Goal: Feedback & Contribution: Contribute content

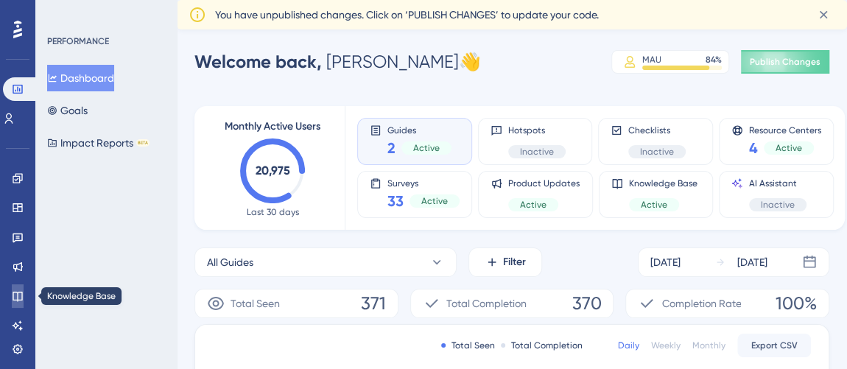
click at [14, 292] on icon at bounding box center [18, 297] width 10 height 10
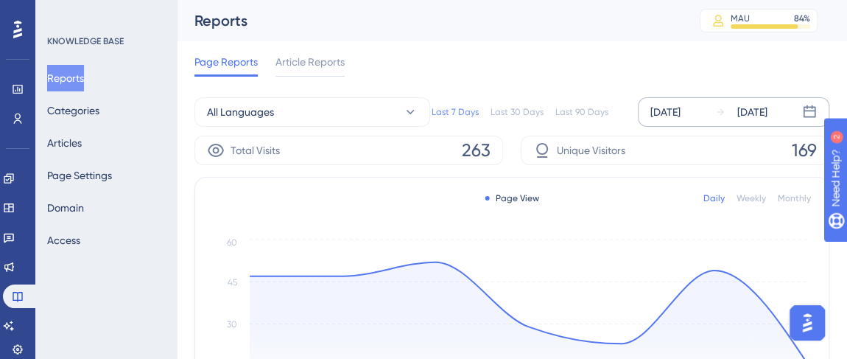
click at [680, 115] on div "[DATE]" at bounding box center [665, 112] width 30 height 18
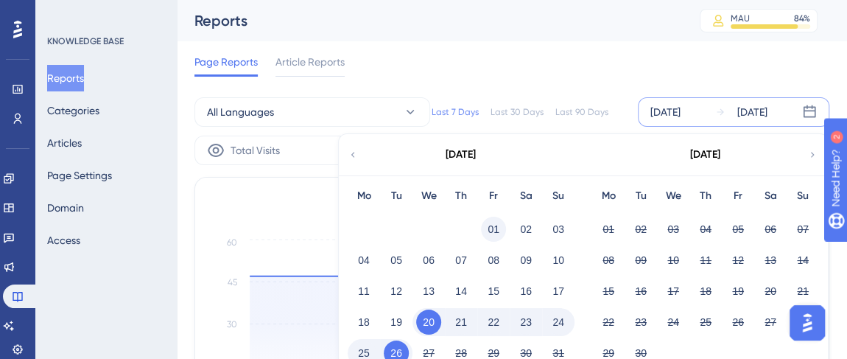
click at [492, 222] on button "01" at bounding box center [493, 228] width 25 height 25
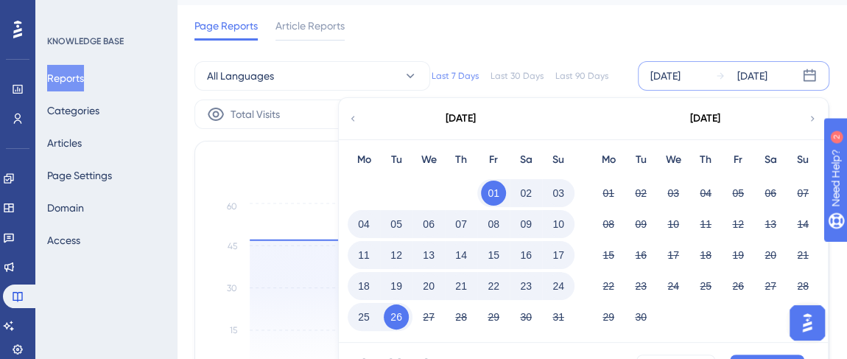
scroll to position [66, 0]
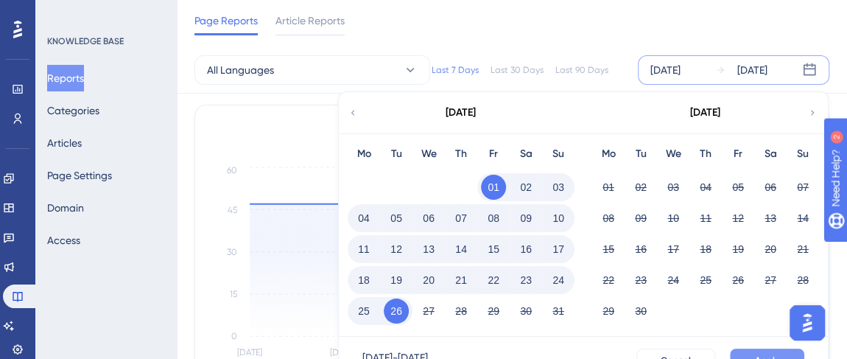
click at [755, 351] on button "Apply" at bounding box center [767, 360] width 74 height 24
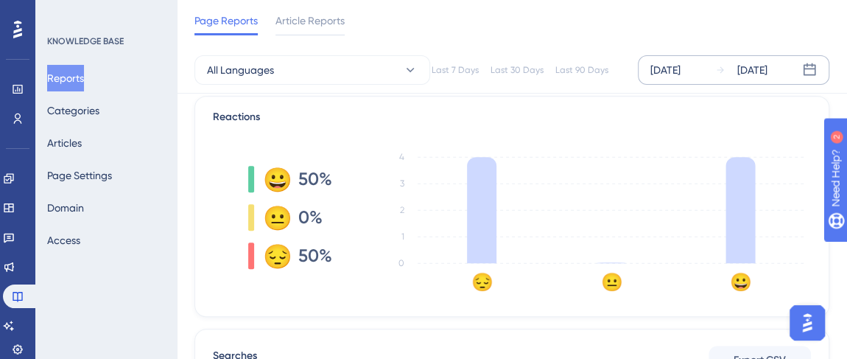
scroll to position [334, 0]
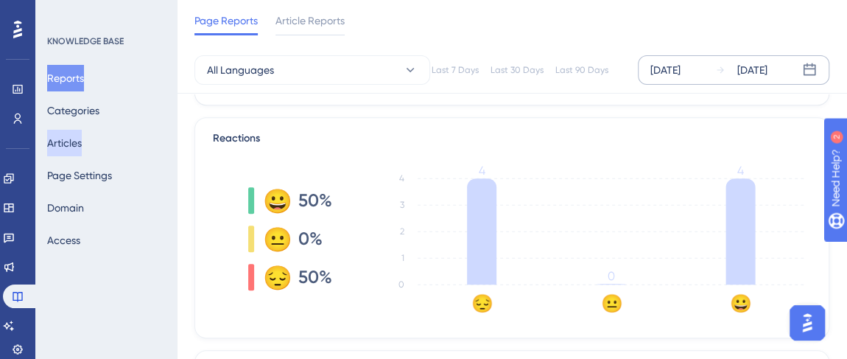
drag, startPoint x: 77, startPoint y: 136, endPoint x: 150, endPoint y: 230, distance: 118.5
click at [77, 136] on button "Articles" at bounding box center [64, 143] width 35 height 27
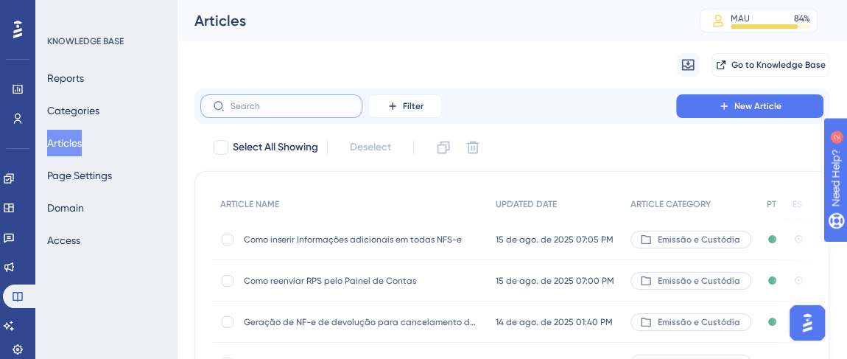
click at [294, 109] on input "text" at bounding box center [289, 106] width 119 height 10
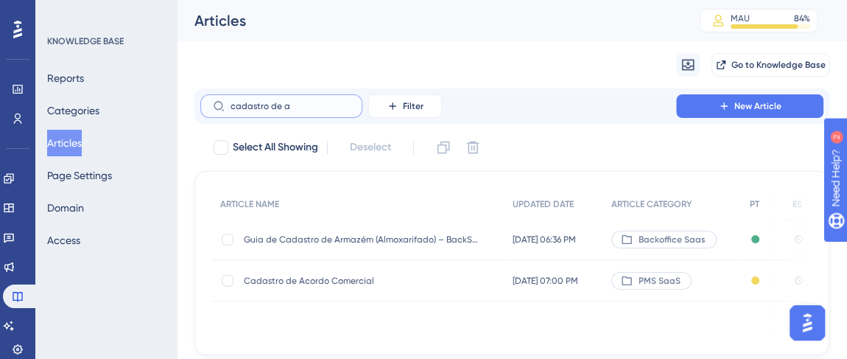
type input "cadastro de a"
click at [301, 262] on div "Cadastro de Acordo Comercial Cadastro de Acordo Comercial" at bounding box center [362, 280] width 236 height 41
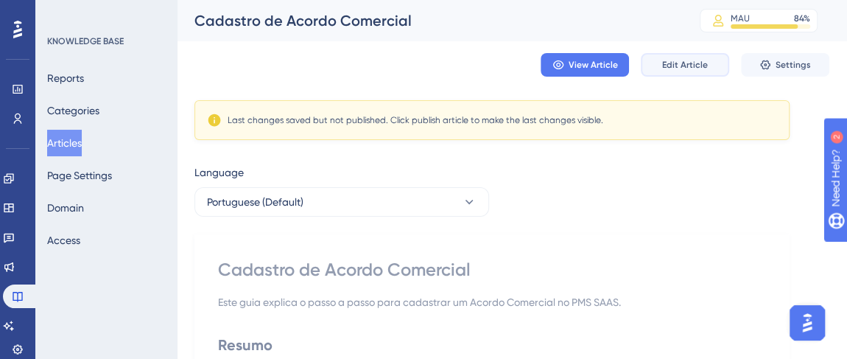
click at [682, 68] on span "Edit Article" at bounding box center [685, 65] width 46 height 12
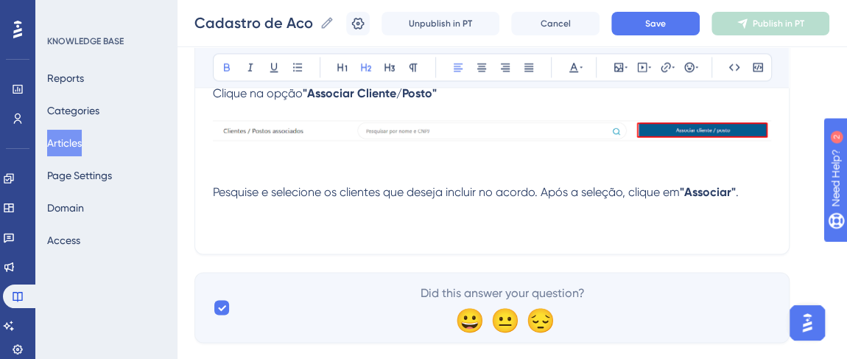
scroll to position [1293, 0]
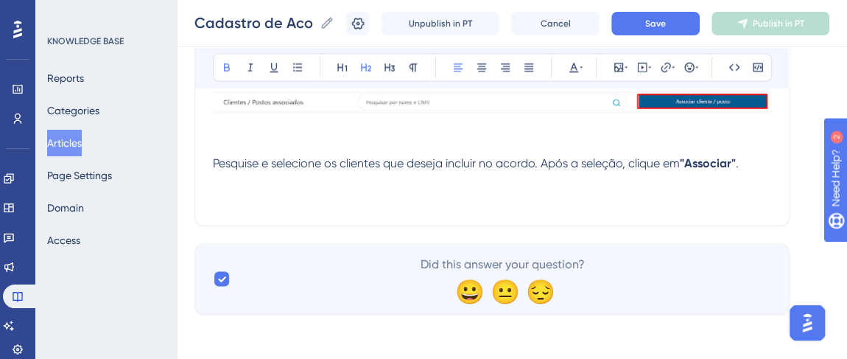
click at [744, 166] on p "Pesquise e selecione os clientes que deseja incluir no acordo. Após a seleção, …" at bounding box center [492, 163] width 558 height 18
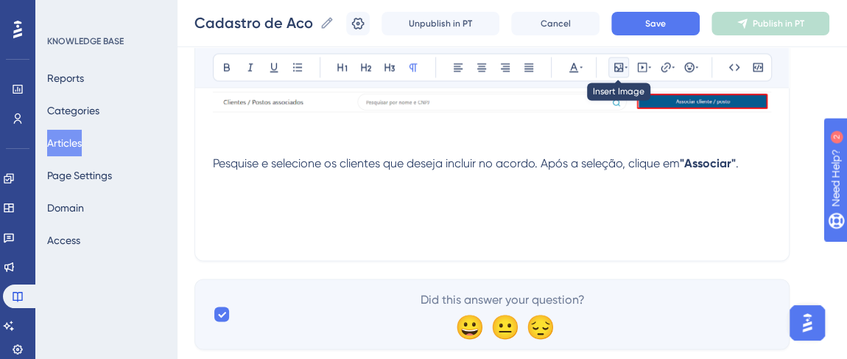
click at [625, 66] on icon at bounding box center [625, 67] width 3 height 12
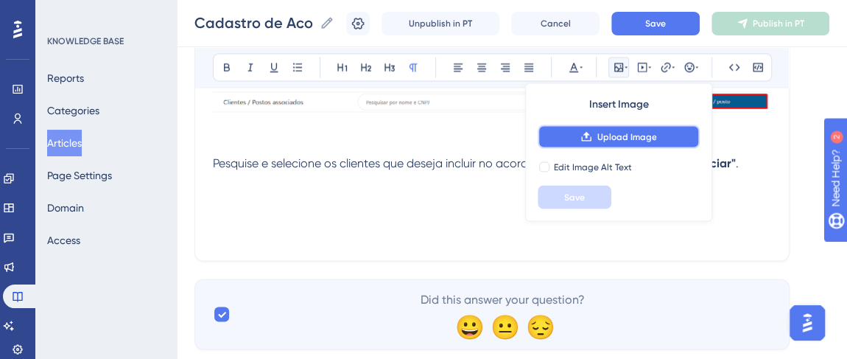
click at [594, 132] on button "Upload Image" at bounding box center [618, 136] width 162 height 24
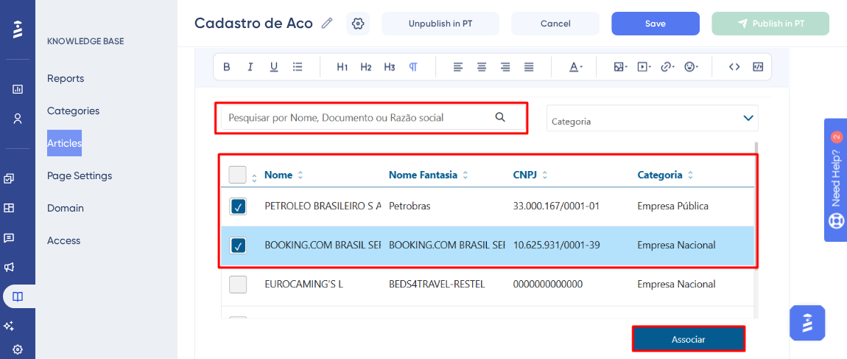
click at [568, 216] on img at bounding box center [492, 209] width 558 height 309
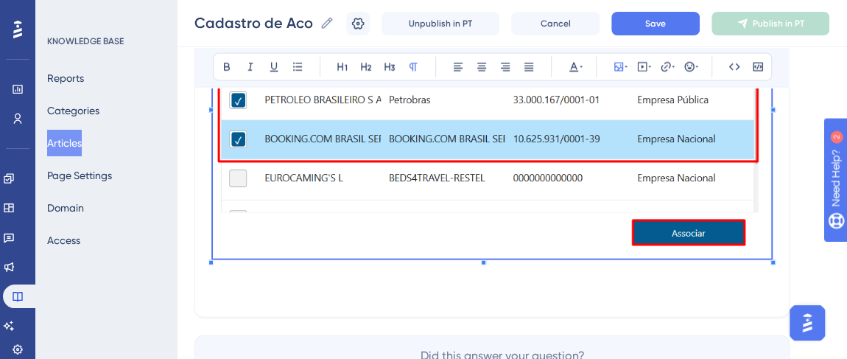
scroll to position [1561, 0]
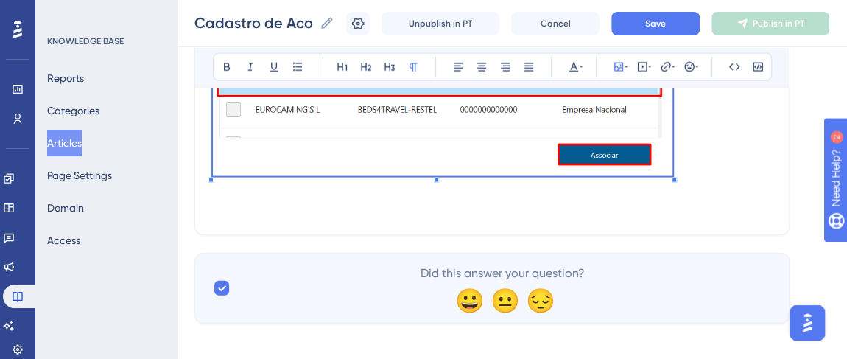
click at [674, 152] on p at bounding box center [492, 51] width 558 height 260
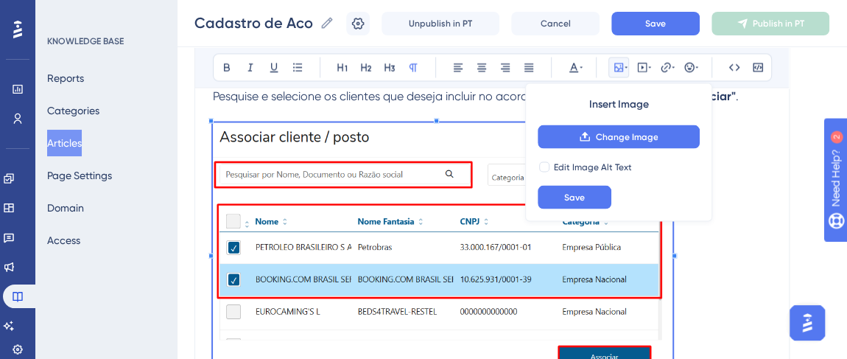
scroll to position [1427, 0]
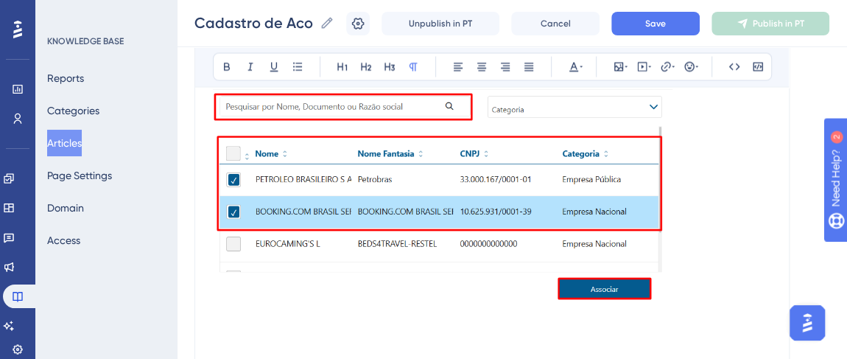
click at [429, 262] on img at bounding box center [442, 182] width 459 height 255
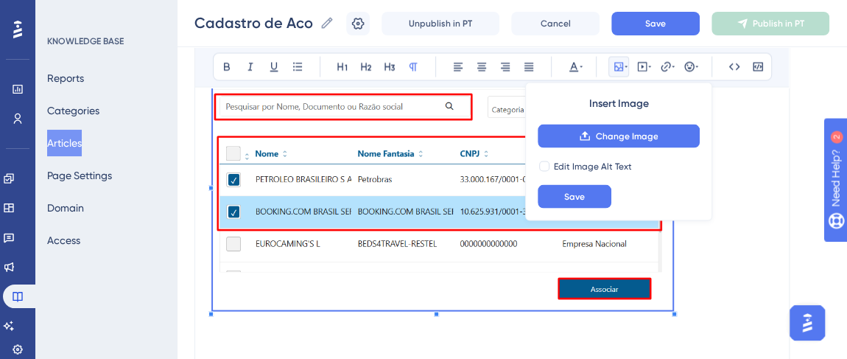
click at [436, 288] on span at bounding box center [442, 185] width 459 height 260
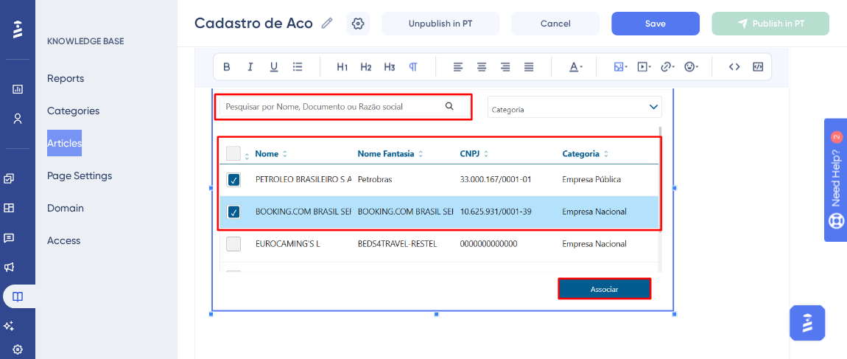
click at [671, 308] on div at bounding box center [442, 185] width 459 height 260
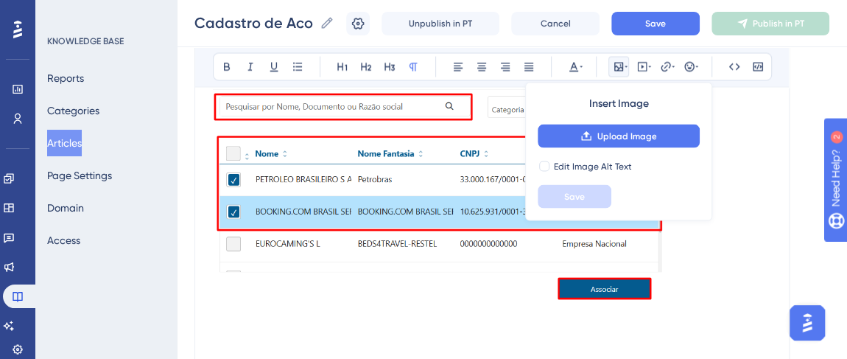
click at [514, 244] on img at bounding box center [442, 182] width 459 height 255
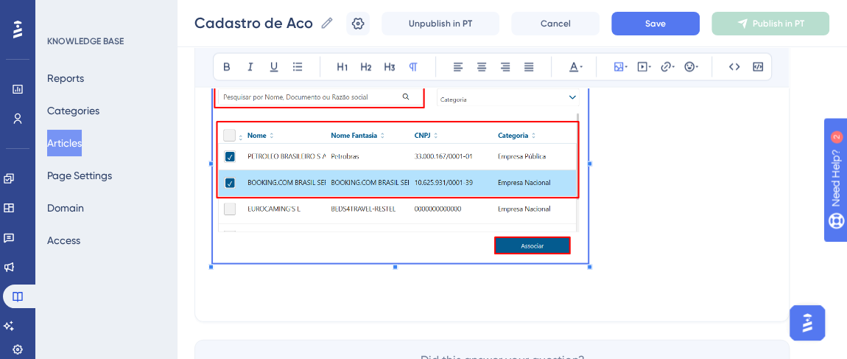
click at [582, 235] on span at bounding box center [400, 161] width 375 height 213
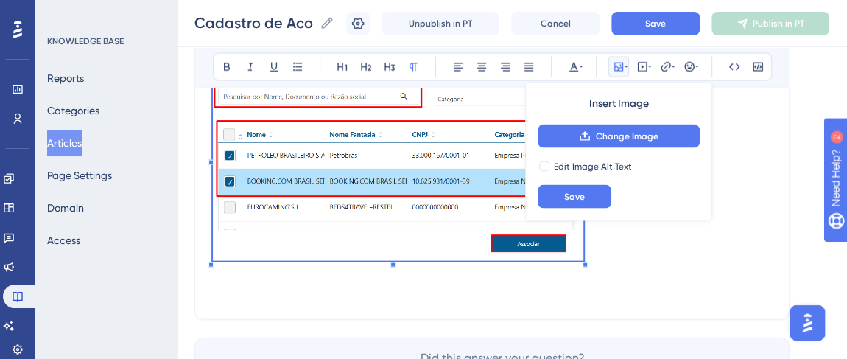
click at [613, 252] on p at bounding box center [492, 160] width 558 height 211
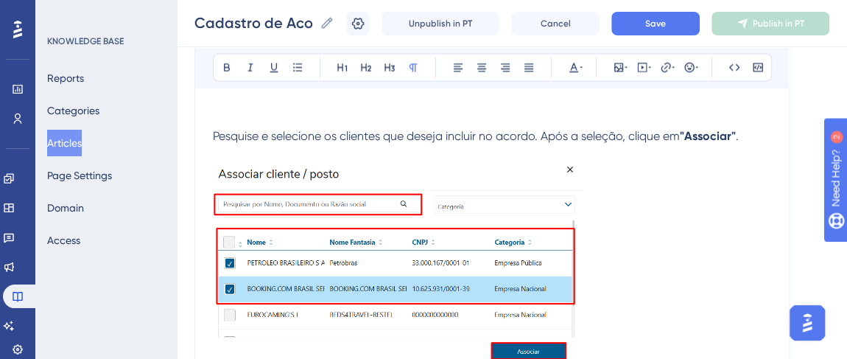
scroll to position [1226, 0]
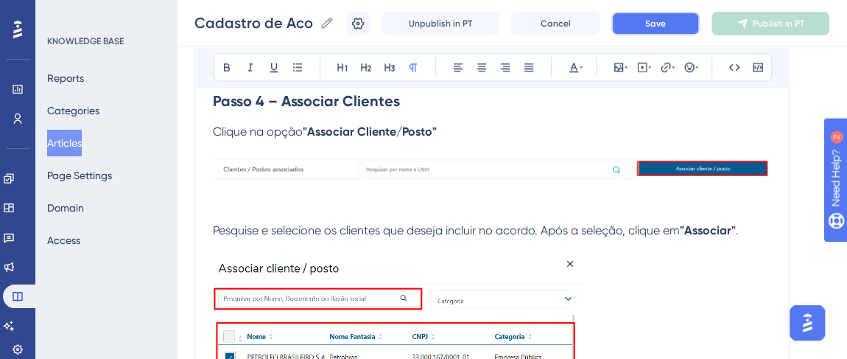
click at [654, 27] on button "Save" at bounding box center [655, 24] width 88 height 24
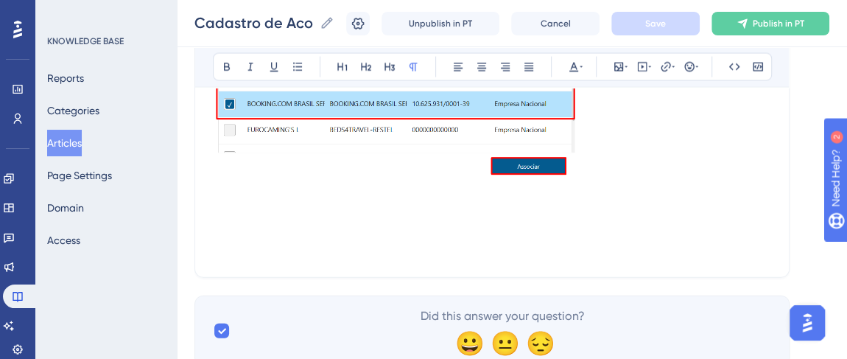
scroll to position [1539, 0]
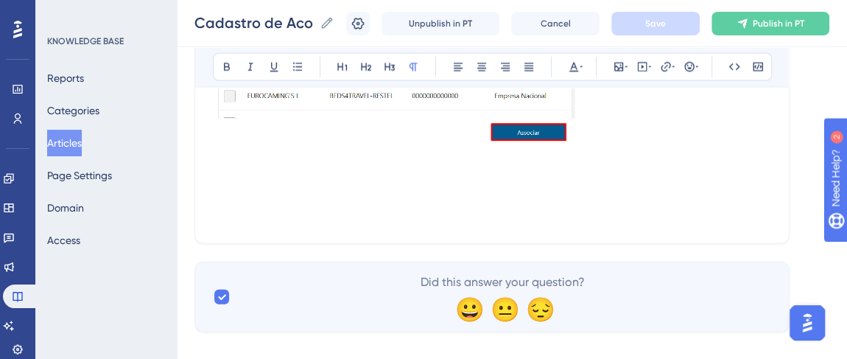
click at [252, 172] on p at bounding box center [492, 181] width 558 height 18
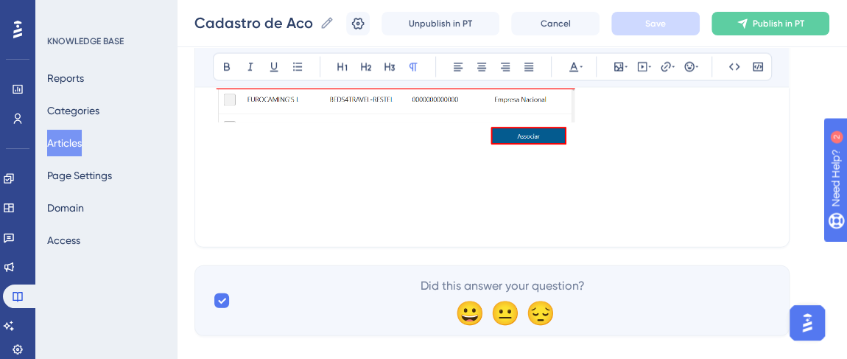
scroll to position [1557, 0]
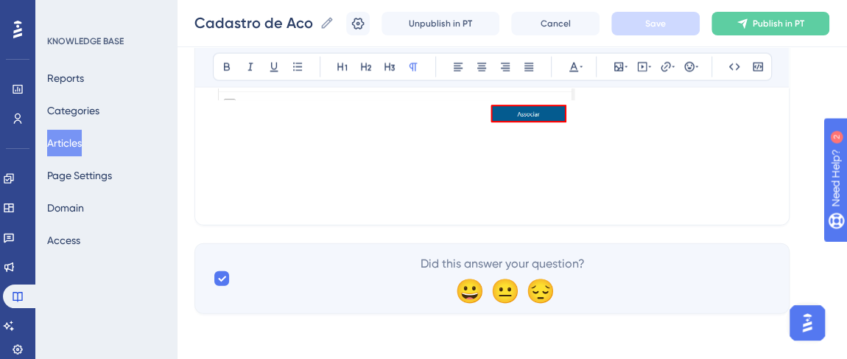
paste div
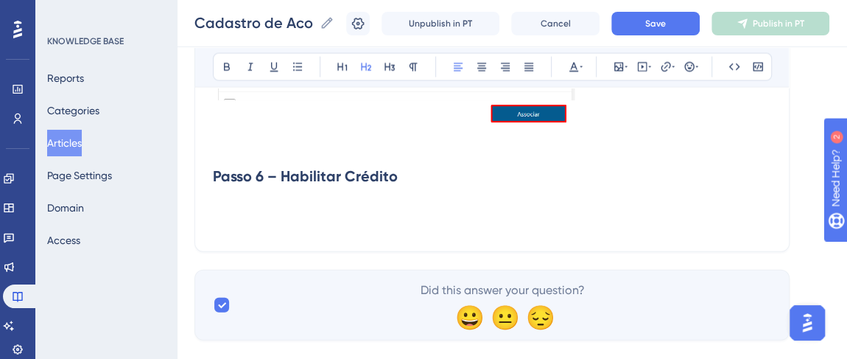
click at [259, 179] on strong "Passo 6 – Habilitar Crédito" at bounding box center [305, 176] width 185 height 18
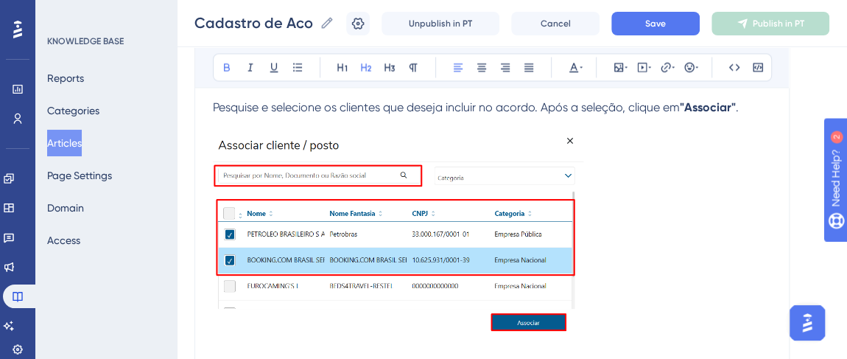
scroll to position [1423, 0]
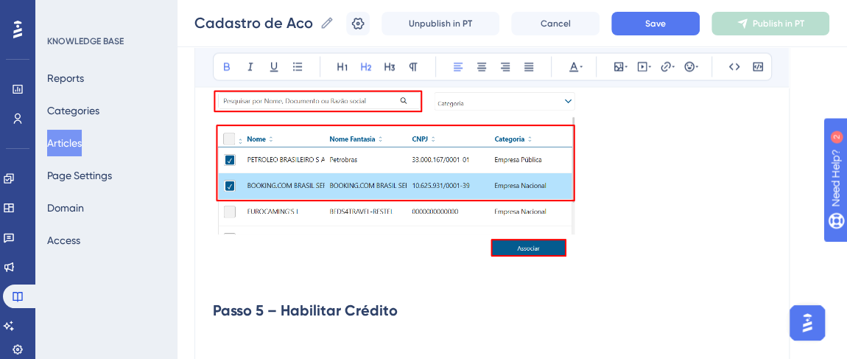
click at [409, 317] on h2 "Passo 5 – Habilitar Crédito" at bounding box center [492, 310] width 558 height 44
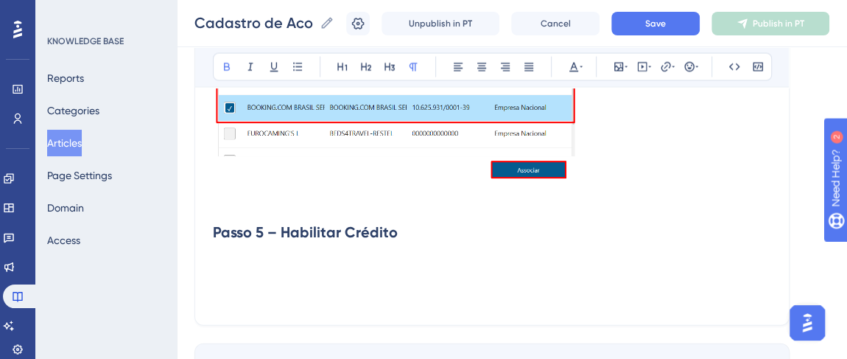
scroll to position [1557, 0]
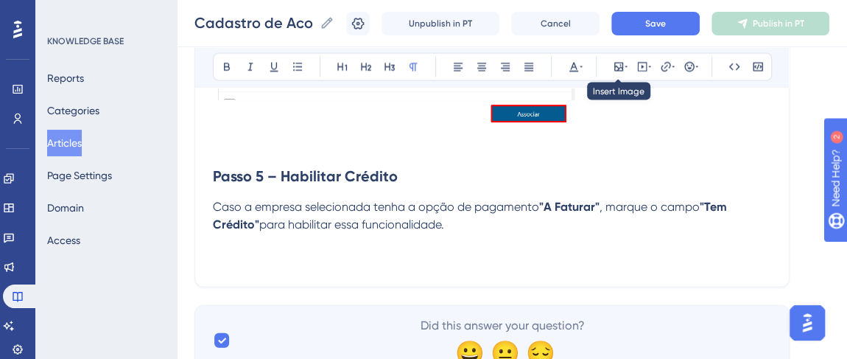
click at [628, 64] on div "Bold Italic Underline Bullet Point Heading 1 Heading 2 Heading 3 Normal Align L…" at bounding box center [492, 67] width 559 height 28
click at [625, 68] on icon at bounding box center [625, 67] width 3 height 12
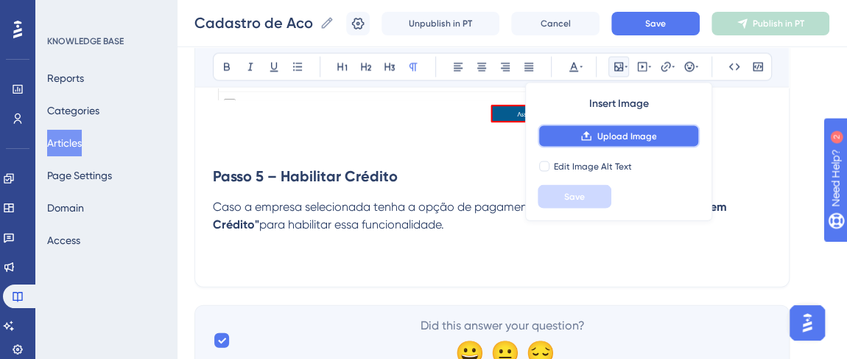
click at [612, 138] on span "Upload Image" at bounding box center [626, 136] width 60 height 12
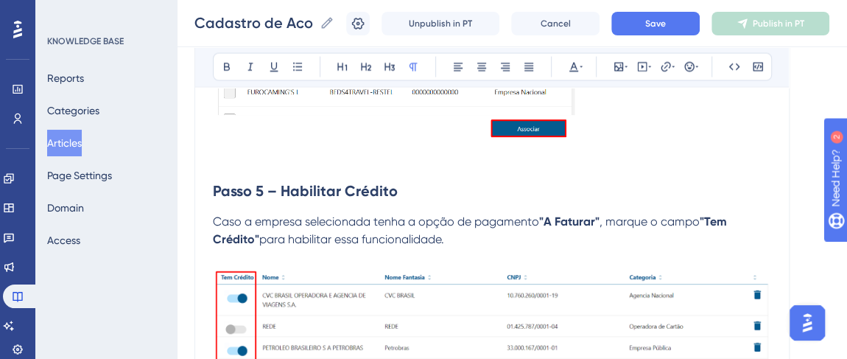
scroll to position [1624, 0]
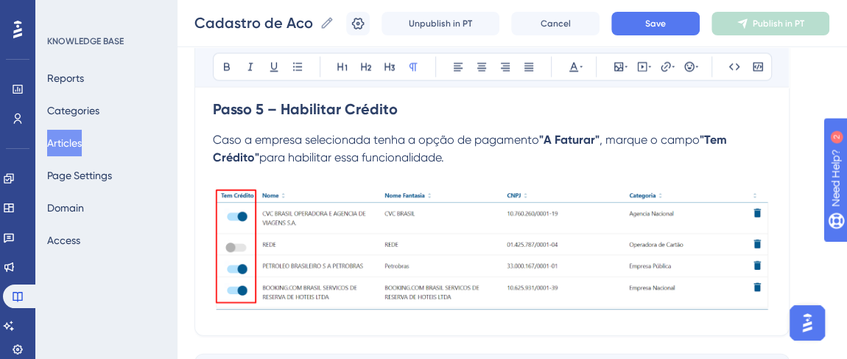
click at [424, 260] on img at bounding box center [492, 248] width 558 height 128
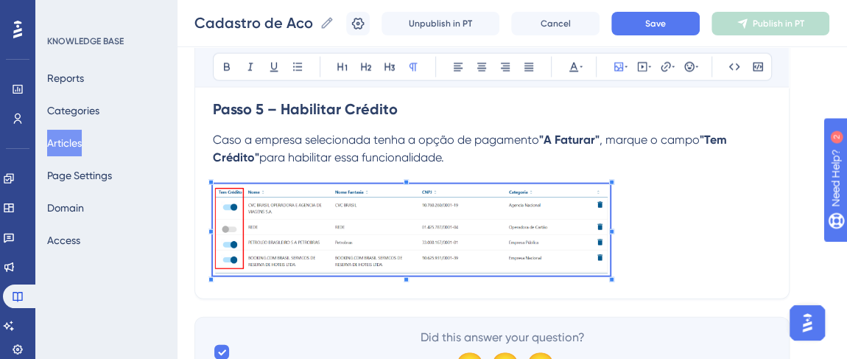
click at [609, 277] on div at bounding box center [611, 279] width 5 height 5
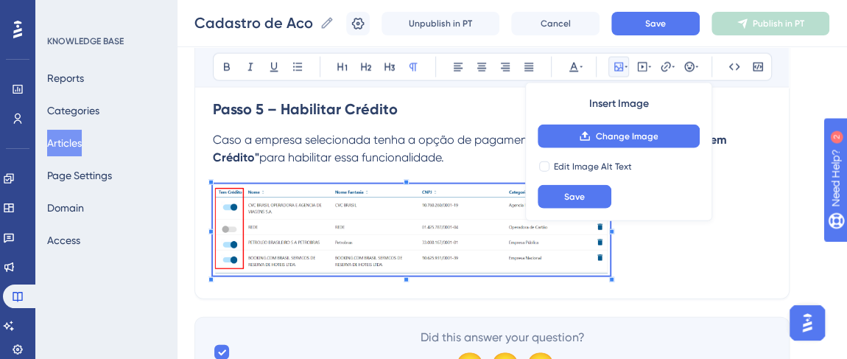
click at [663, 275] on p at bounding box center [492, 232] width 558 height 96
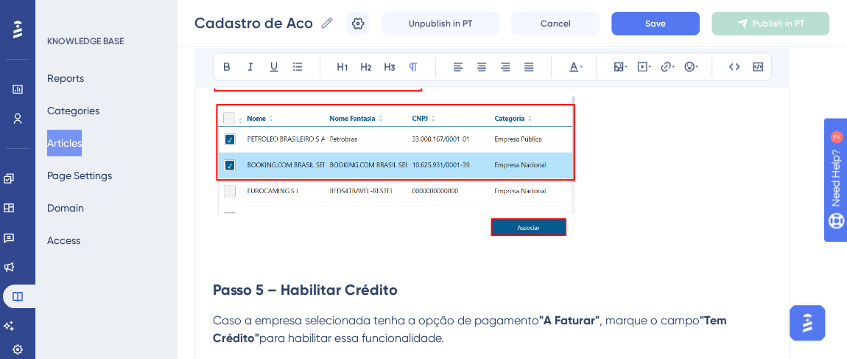
scroll to position [1423, 0]
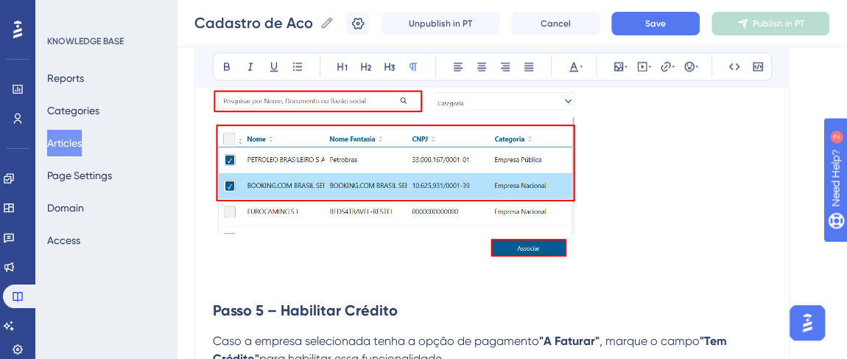
click at [520, 212] on img at bounding box center [398, 162] width 370 height 205
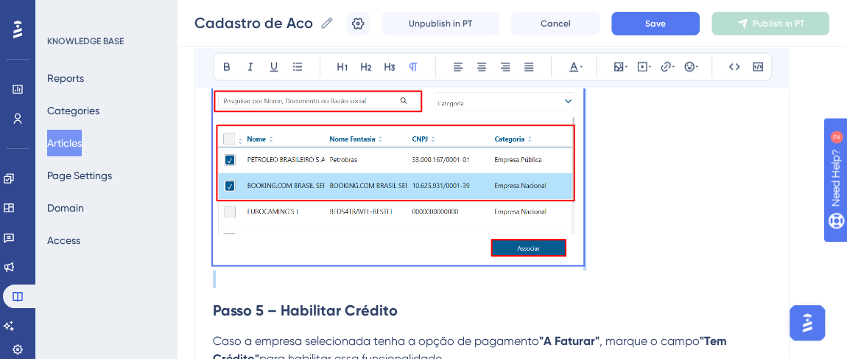
click at [551, 225] on img at bounding box center [398, 162] width 370 height 205
click at [624, 247] on p at bounding box center [492, 165] width 558 height 211
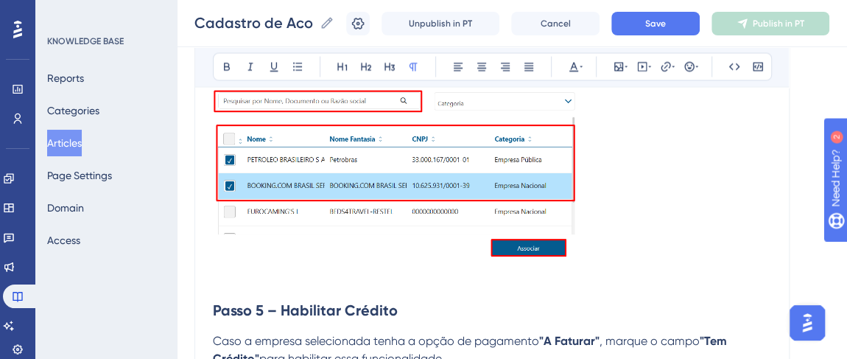
click at [548, 244] on img at bounding box center [398, 162] width 370 height 205
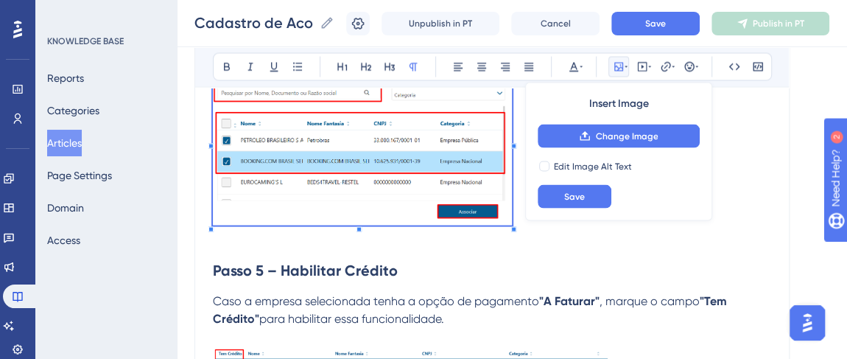
click at [501, 207] on span at bounding box center [362, 145] width 299 height 171
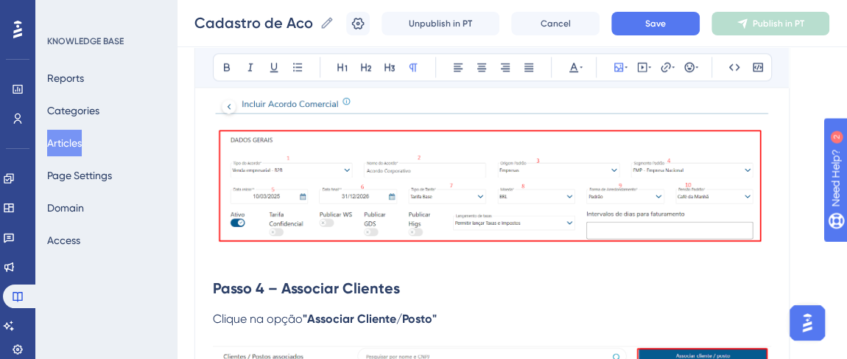
scroll to position [954, 0]
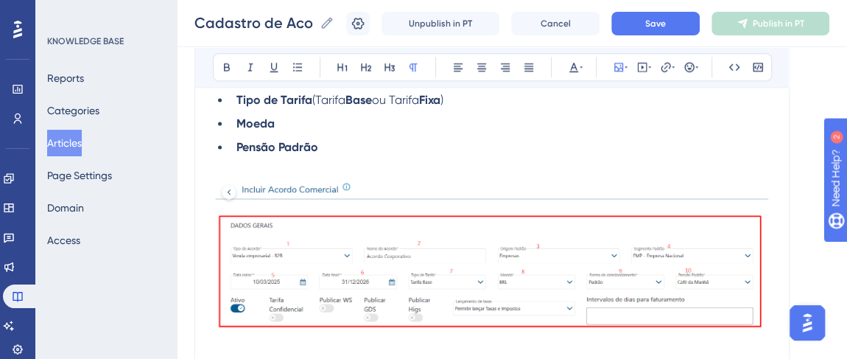
click at [506, 235] on img at bounding box center [492, 251] width 558 height 155
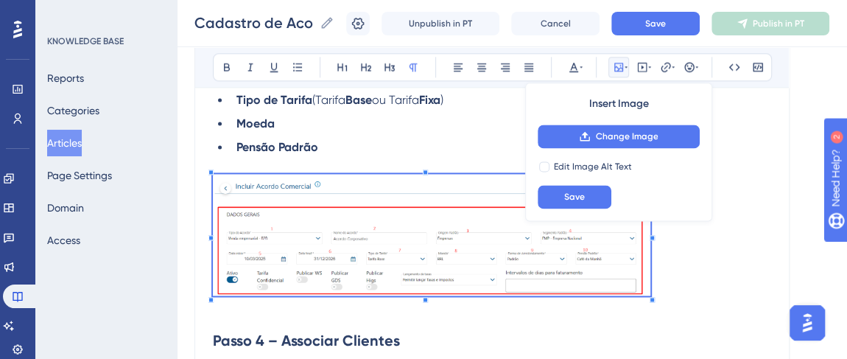
click at [651, 276] on p at bounding box center [492, 237] width 558 height 126
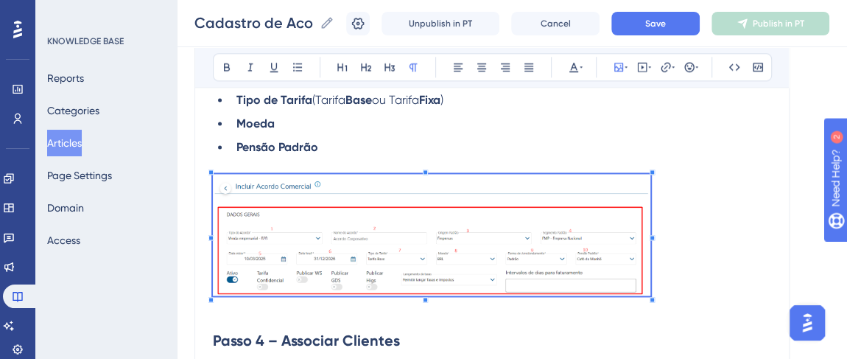
click at [681, 290] on p at bounding box center [492, 237] width 558 height 126
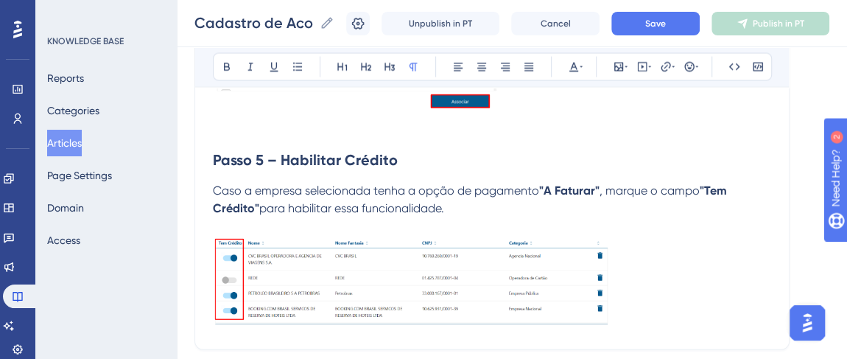
scroll to position [1557, 0]
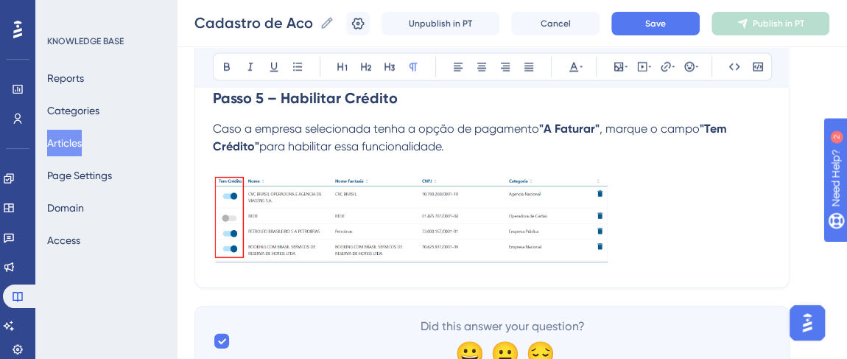
click at [579, 239] on img at bounding box center [411, 218] width 397 height 91
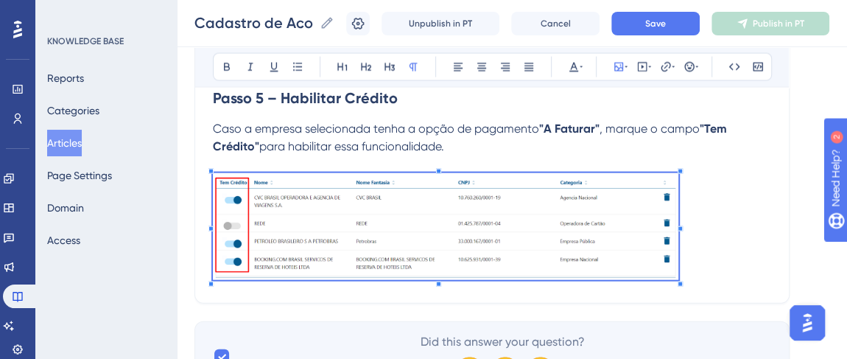
click at [699, 272] on p at bounding box center [492, 229] width 558 height 112
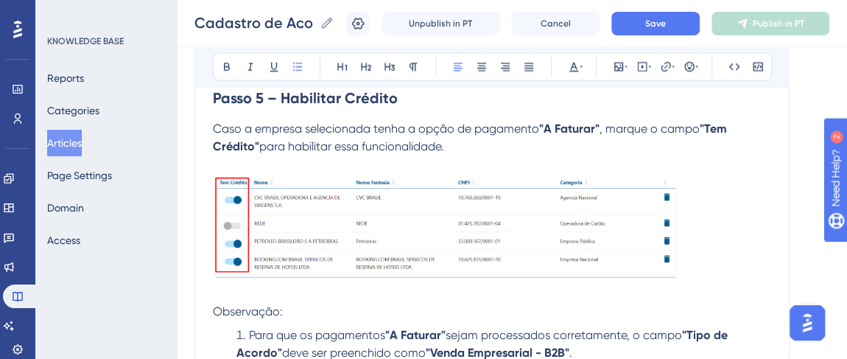
scroll to position [1624, 0]
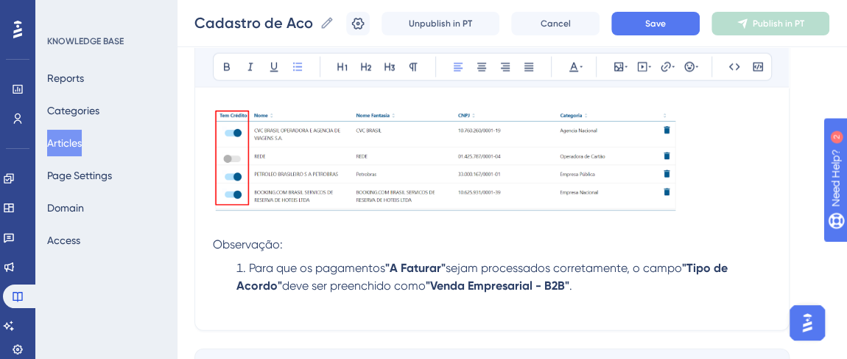
click at [247, 264] on li "Para que os pagamentos "A Faturar" sejam processados corretamente, o campo "Tip…" at bounding box center [500, 276] width 540 height 35
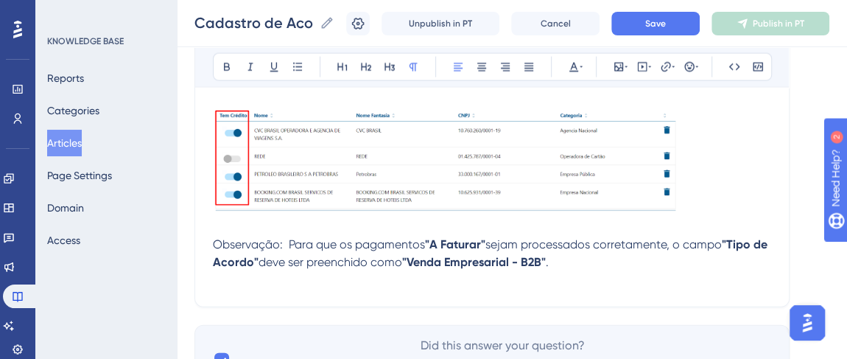
click at [598, 264] on p "Observação: Para que os pagamentos "A Faturar" sejam processados corretamente, …" at bounding box center [492, 253] width 558 height 35
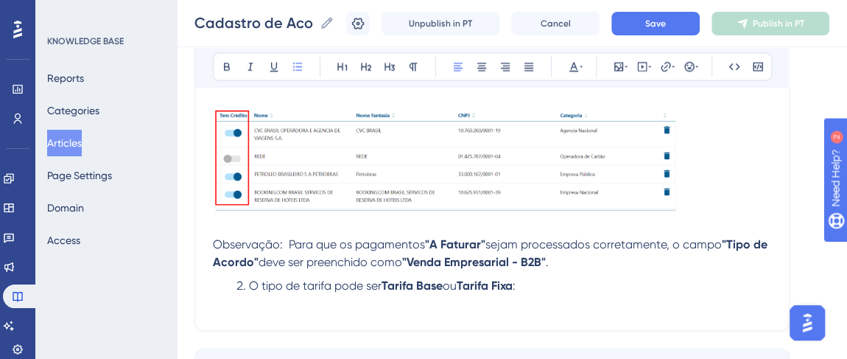
click at [245, 284] on li "O tipo de tarifa pode ser Tarifa Base ou Tarifa Fixa :" at bounding box center [500, 286] width 540 height 18
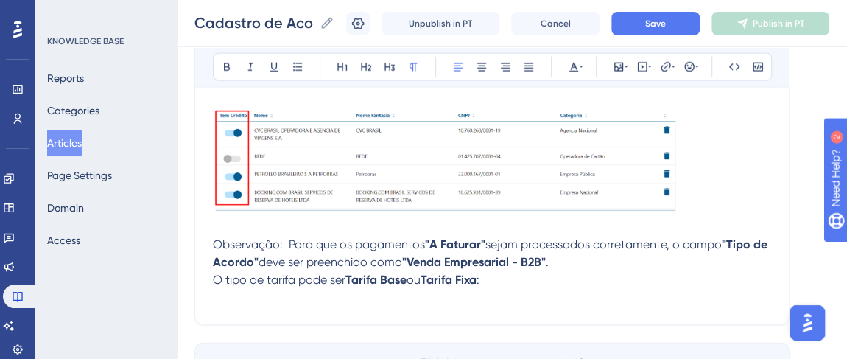
click at [283, 244] on span "Observação: Para que os pagamentos" at bounding box center [319, 244] width 212 height 14
click at [289, 243] on span "Observação: Para que os pagamentos" at bounding box center [319, 244] width 212 height 14
click at [215, 278] on span "O tipo de tarifa pode ser" at bounding box center [279, 279] width 133 height 14
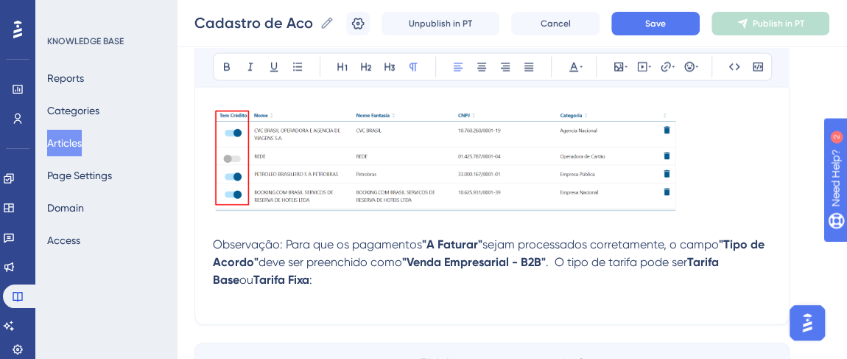
click at [278, 280] on p "Observação: Para que os pagamentos "A Faturar" sejam processados corretamente, …" at bounding box center [492, 262] width 558 height 53
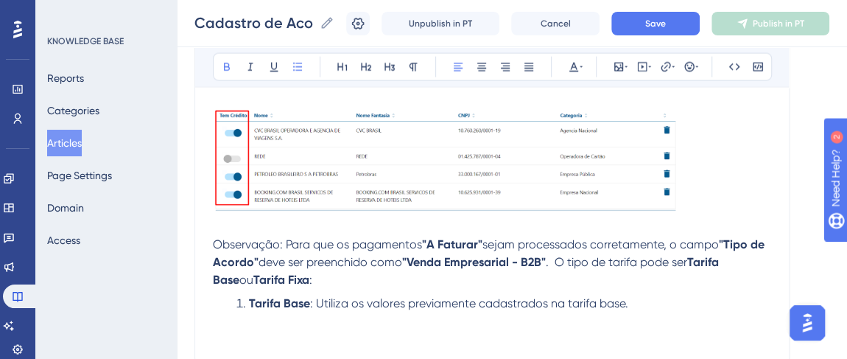
click at [249, 301] on strong "Tarifa Base" at bounding box center [279, 303] width 61 height 14
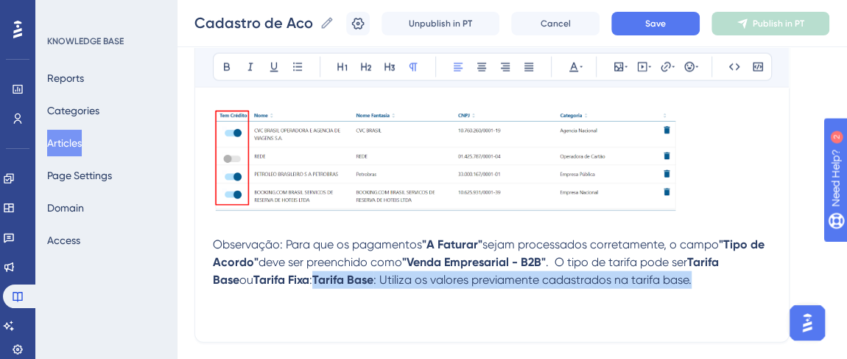
drag, startPoint x: 273, startPoint y: 275, endPoint x: 660, endPoint y: 278, distance: 386.5
click at [660, 278] on p "Observação: Para que os pagamentos "A Faturar" sejam processados corretamente, …" at bounding box center [492, 262] width 558 height 53
click at [312, 274] on strong "Tarifa Base" at bounding box center [342, 279] width 61 height 14
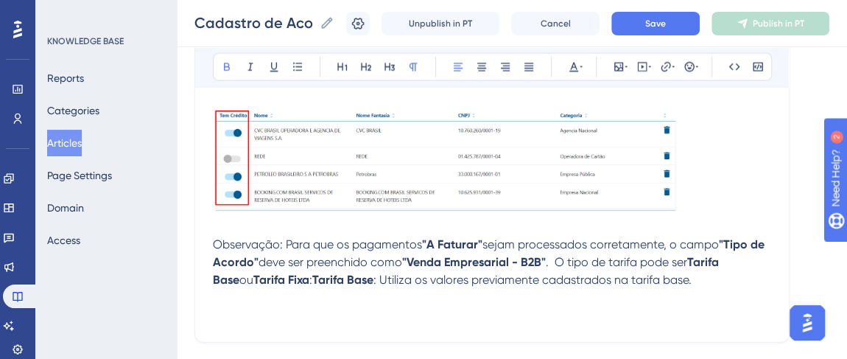
click at [312, 276] on strong "Tarifa Base" at bounding box center [342, 279] width 61 height 14
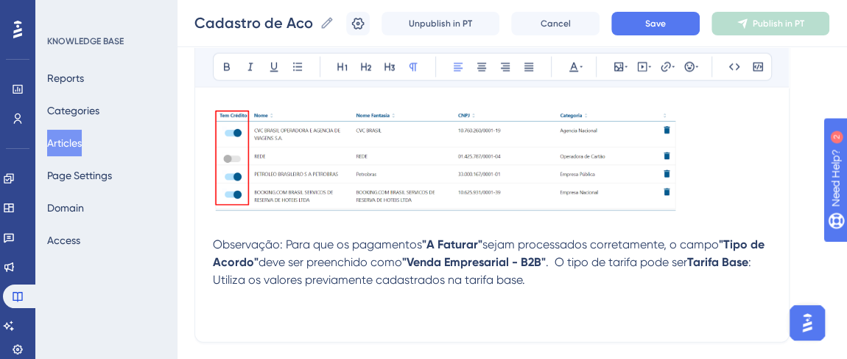
click at [527, 283] on p "Observação: Para que os pagamentos "A Faturar" sejam processados corretamente, …" at bounding box center [492, 262] width 558 height 53
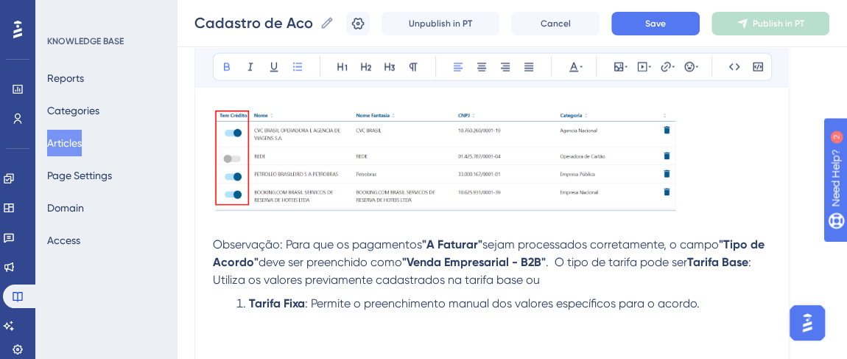
click at [245, 304] on li "Tarifa Fixa : Permite o preenchimento manual dos valores específicos para o aco…" at bounding box center [500, 303] width 540 height 18
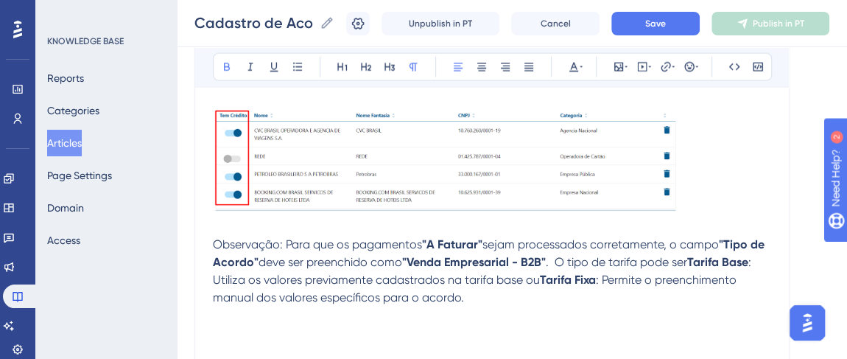
click at [481, 299] on p "Observação: Para que os pagamentos "A Faturar" sejam processados corretamente, …" at bounding box center [492, 271] width 558 height 71
click at [646, 21] on button "Save" at bounding box center [655, 24] width 88 height 24
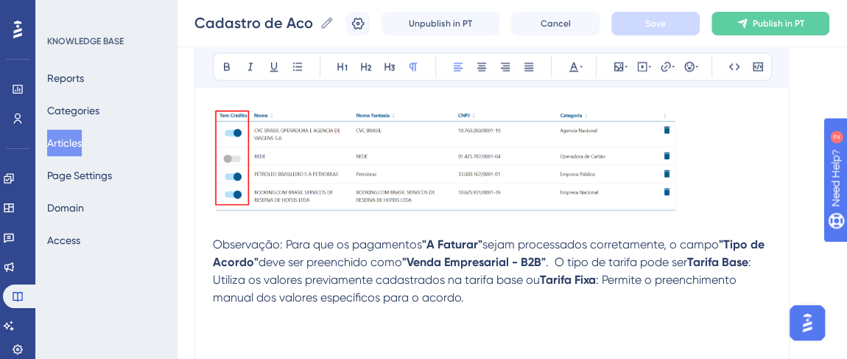
click at [220, 277] on span ": Utiliza os valores previamente cadastrados na tarifa base ou" at bounding box center [483, 271] width 541 height 32
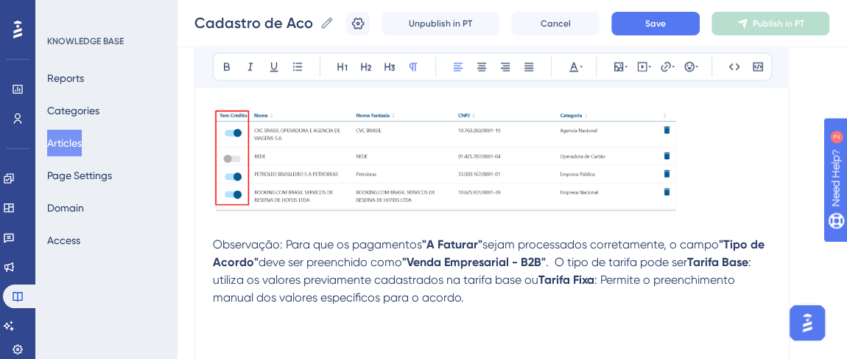
click at [606, 280] on span ": Permite o preenchimento manual dos valores específicos para o acordo." at bounding box center [475, 288] width 525 height 32
click at [476, 306] on p at bounding box center [492, 315] width 558 height 18
click at [667, 15] on button "Save" at bounding box center [655, 24] width 88 height 24
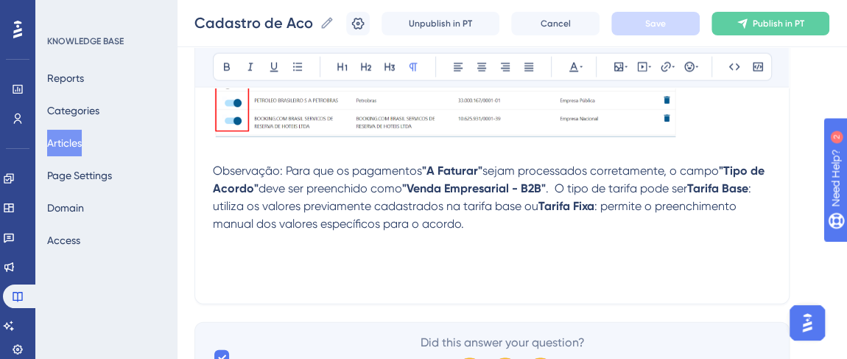
scroll to position [1672, 0]
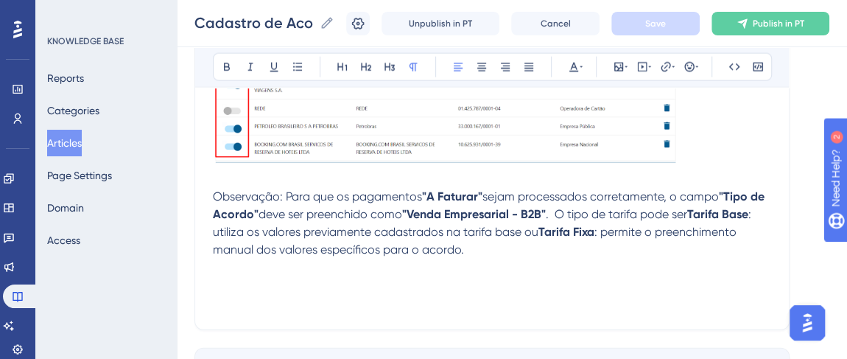
click at [439, 227] on span ": utiliza os valores previamente cadastrados na tarifa base ou" at bounding box center [483, 223] width 541 height 32
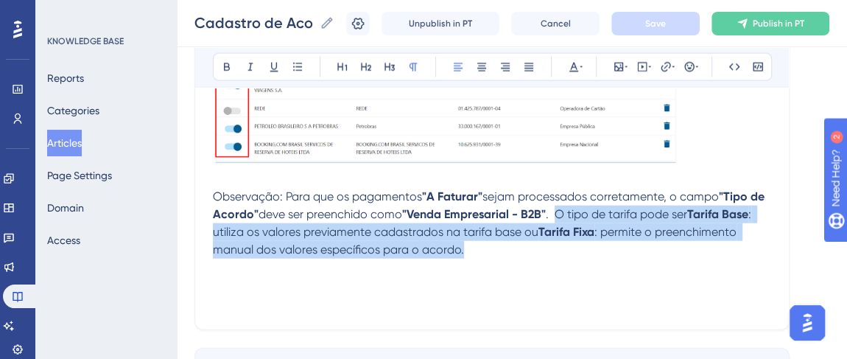
drag, startPoint x: 559, startPoint y: 210, endPoint x: 619, endPoint y: 239, distance: 66.5
click at [619, 239] on p "Observação: Para que os pagamentos "A Faturar" sejam processados corretamente, …" at bounding box center [492, 223] width 558 height 71
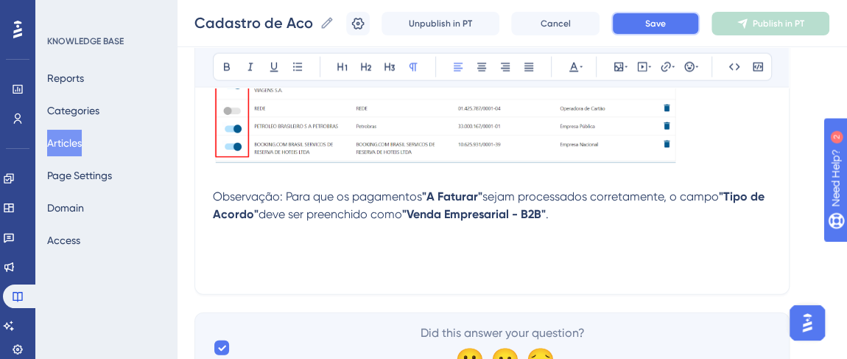
click at [668, 29] on button "Save" at bounding box center [655, 24] width 88 height 24
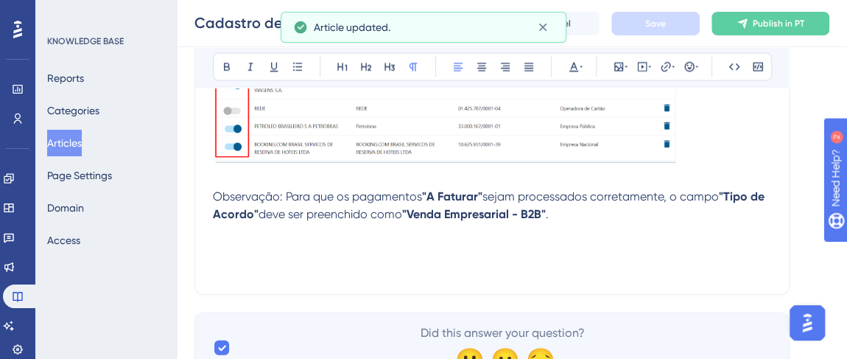
click at [606, 219] on p "Observação: Para que os pagamentos "A Faturar" sejam processados corretamente, …" at bounding box center [492, 205] width 558 height 35
click at [231, 237] on p at bounding box center [492, 232] width 558 height 18
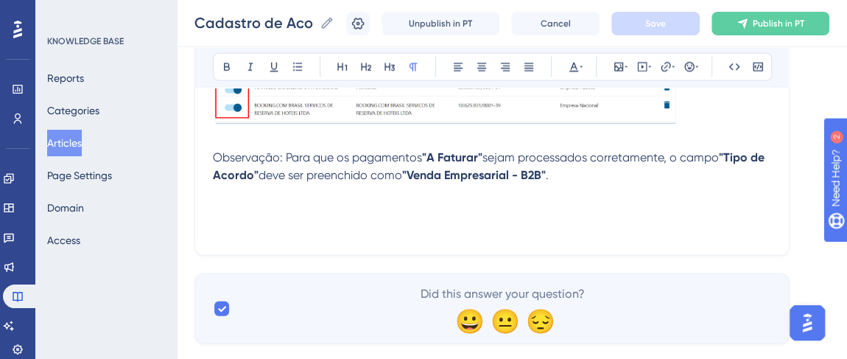
scroll to position [1741, 0]
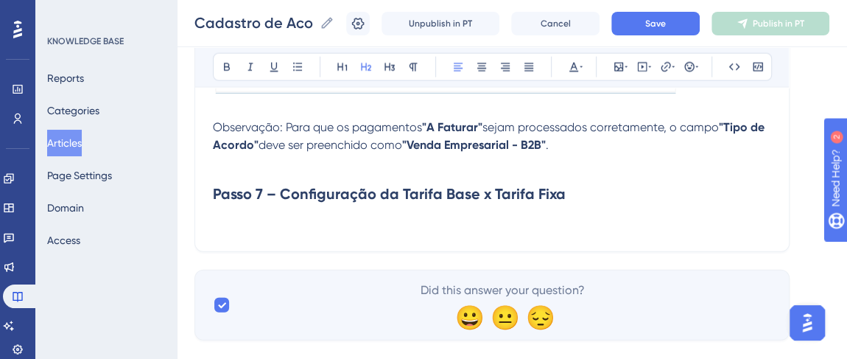
click at [259, 195] on strong "Passo 7 – Configuração da Tarifa Base x Tarifa Fixa" at bounding box center [389, 194] width 353 height 18
click at [651, 34] on button "Save" at bounding box center [655, 24] width 88 height 24
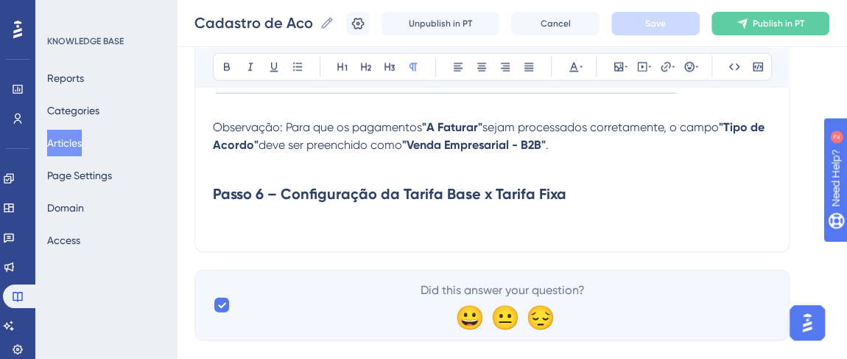
click at [227, 216] on p at bounding box center [492, 225] width 558 height 18
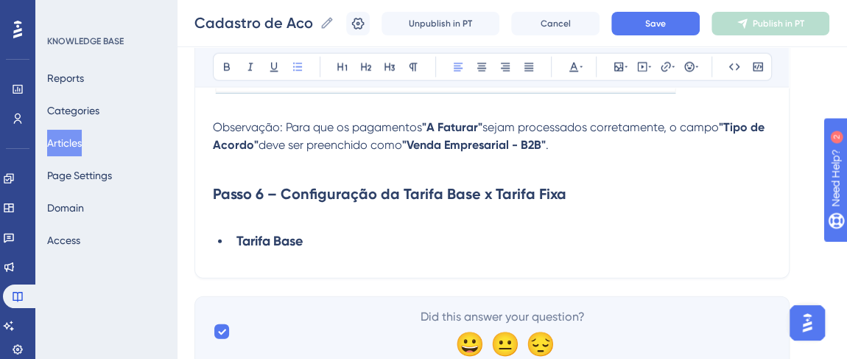
click at [235, 241] on li "Tarifa Base" at bounding box center [500, 241] width 540 height 38
drag, startPoint x: 292, startPoint y: 238, endPoint x: 205, endPoint y: 233, distance: 86.3
click at [221, 63] on icon at bounding box center [227, 67] width 12 height 12
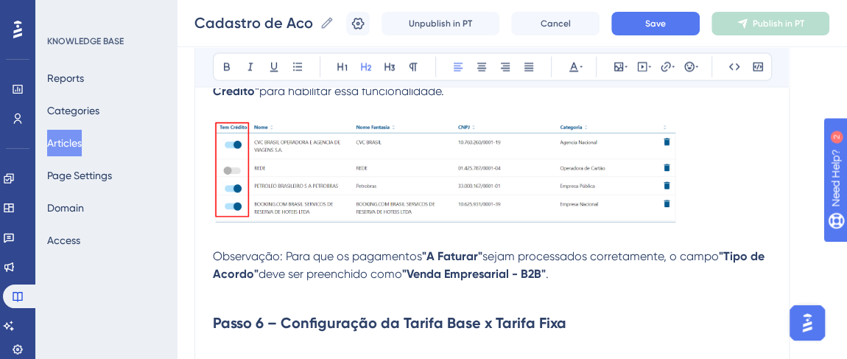
scroll to position [1540, 0]
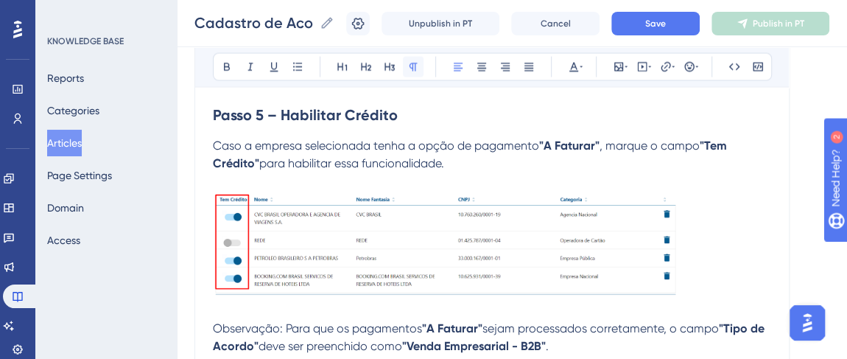
click at [411, 61] on icon at bounding box center [413, 67] width 12 height 12
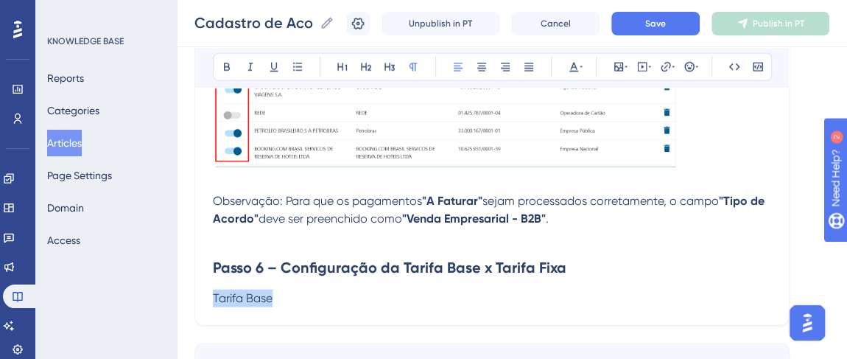
scroll to position [1741, 0]
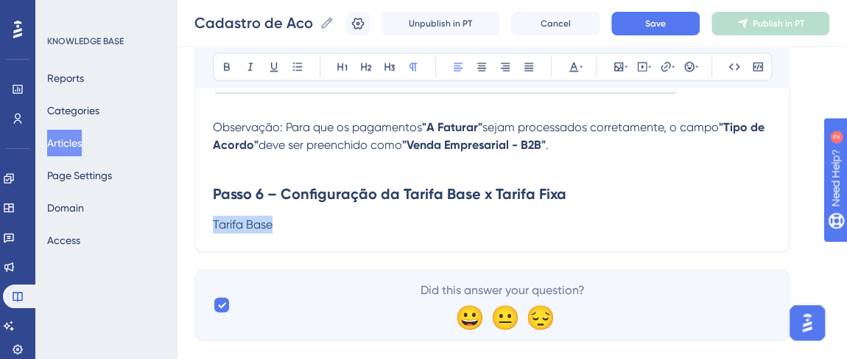
click at [281, 219] on p "Tarifa Base" at bounding box center [492, 225] width 558 height 18
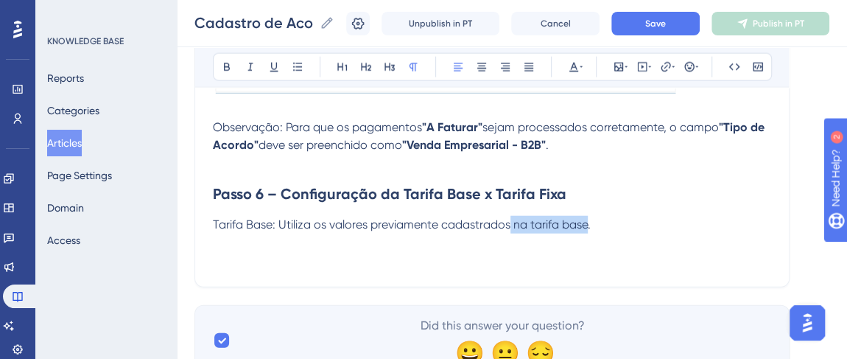
drag, startPoint x: 587, startPoint y: 225, endPoint x: 506, endPoint y: 225, distance: 81.0
click at [506, 225] on span "Tarifa Base: Utiliza os valores previamente cadastrados na tarifa base." at bounding box center [402, 224] width 378 height 14
click at [529, 231] on p "Tarifa Base: Utiliza os valores previamente cadastrados." at bounding box center [492, 225] width 558 height 18
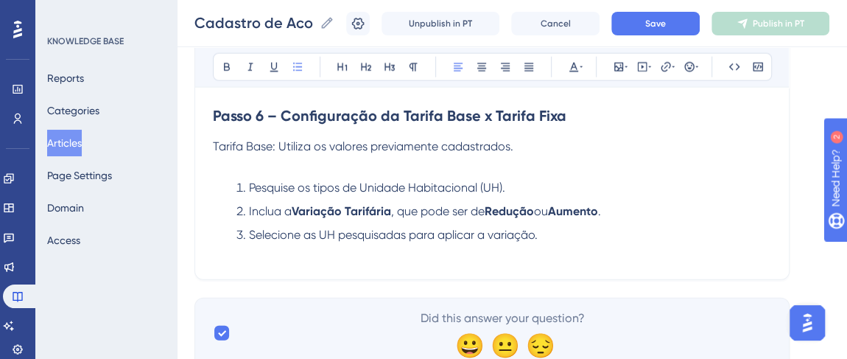
scroll to position [1806, 0]
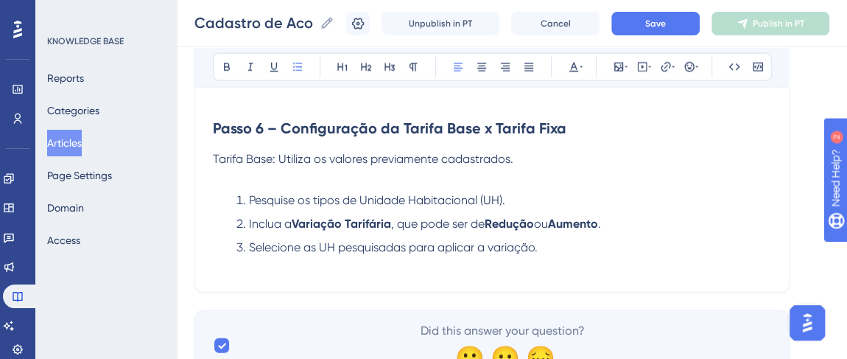
drag, startPoint x: 247, startPoint y: 204, endPoint x: 232, endPoint y: 201, distance: 15.0
click at [232, 201] on li "Pesquise os tipos de Unidade Habitacional (UH)." at bounding box center [500, 200] width 540 height 18
click at [290, 66] on button at bounding box center [297, 67] width 21 height 21
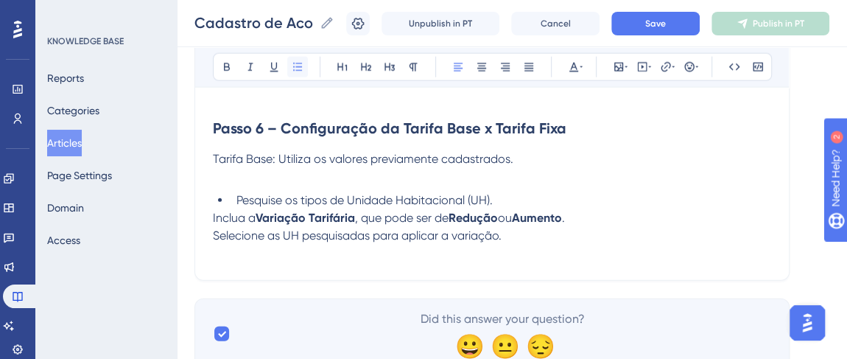
click at [297, 68] on icon at bounding box center [298, 67] width 12 height 12
click at [213, 216] on span "Inclua a" at bounding box center [234, 218] width 43 height 14
click at [288, 74] on button at bounding box center [297, 67] width 21 height 21
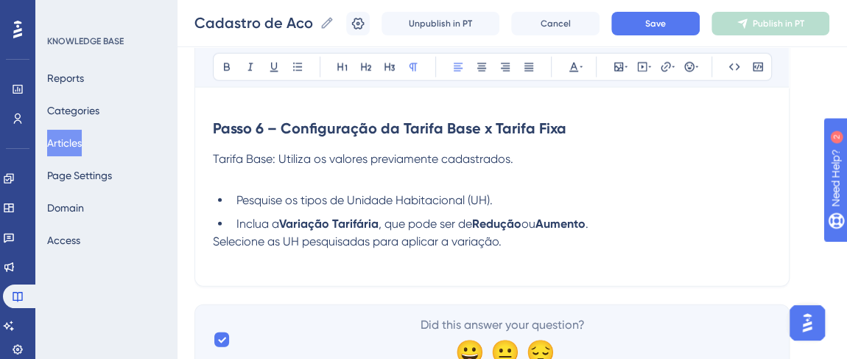
click at [215, 239] on span "Selecione as UH pesquisadas para aplicar a variação." at bounding box center [357, 241] width 289 height 14
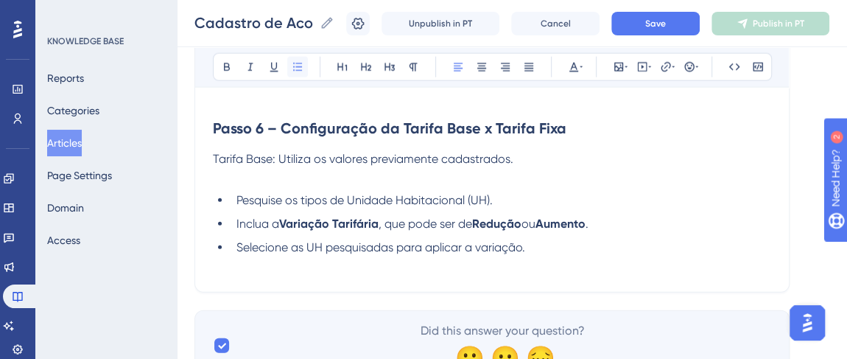
click at [298, 63] on icon at bounding box center [297, 67] width 9 height 8
click at [548, 251] on li "Selecione as UH pesquisadas para aplicar a variação." at bounding box center [500, 248] width 540 height 18
drag, startPoint x: 467, startPoint y: 197, endPoint x: 350, endPoint y: 196, distance: 117.1
click at [350, 196] on span "Pesquise os tipos de Unidade Habitacional (UH)." at bounding box center [364, 200] width 256 height 14
click at [227, 69] on icon at bounding box center [227, 67] width 6 height 8
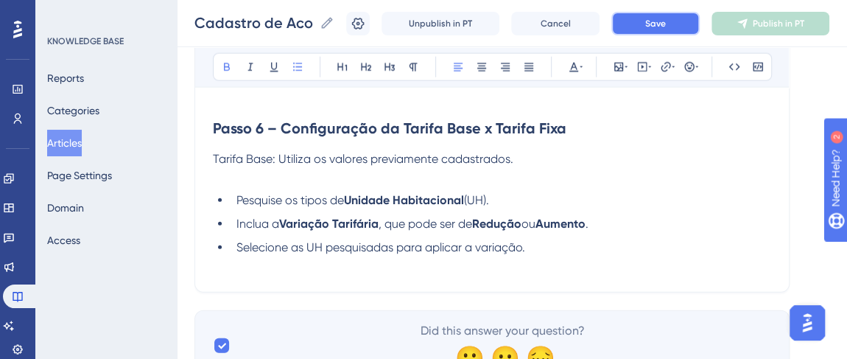
click at [652, 21] on button "Save" at bounding box center [655, 24] width 88 height 24
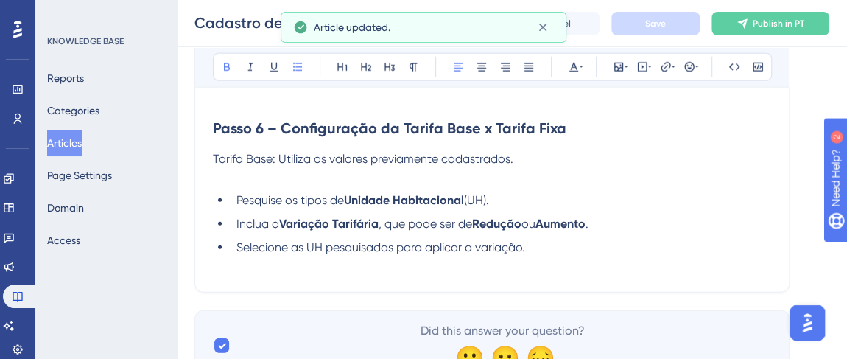
click at [262, 247] on span "Selecione as UH pesquisadas para aplicar a variação." at bounding box center [380, 247] width 289 height 14
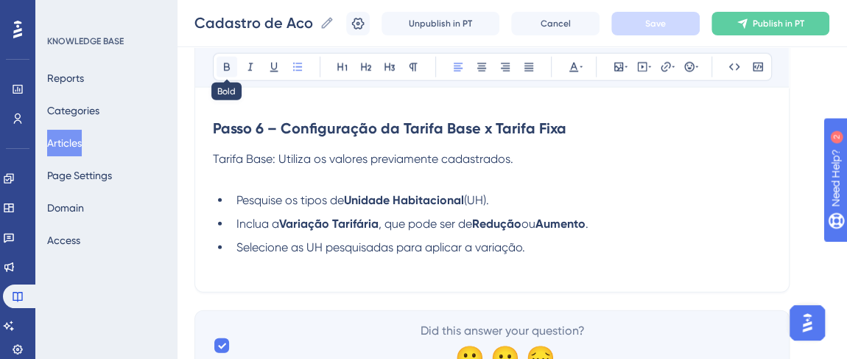
click at [233, 63] on button at bounding box center [226, 67] width 21 height 21
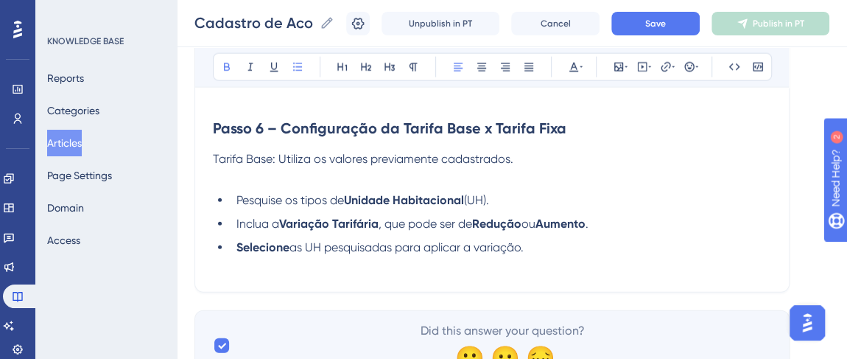
click at [371, 252] on span "as UH pesquisadas para aplicar a variação." at bounding box center [406, 247] width 234 height 14
drag, startPoint x: 309, startPoint y: 245, endPoint x: 325, endPoint y: 245, distance: 15.5
click at [325, 245] on span "as UH pesquisadas para aplicar a variação." at bounding box center [406, 247] width 234 height 14
click at [235, 69] on button at bounding box center [226, 67] width 21 height 21
click at [559, 252] on li "Selecione as UH pesquisadas para aplicar a variação." at bounding box center [500, 248] width 540 height 18
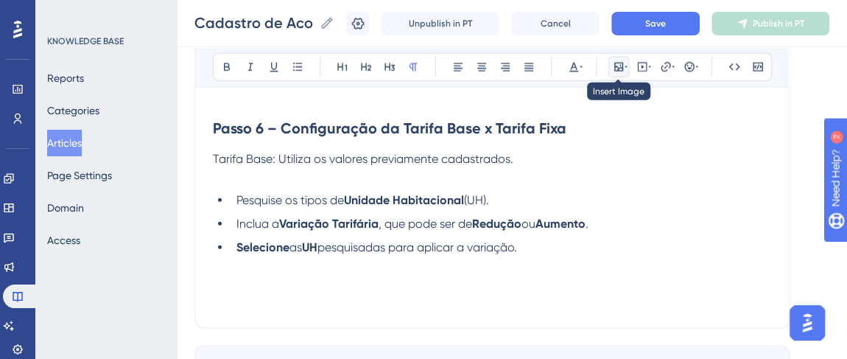
click at [621, 63] on icon at bounding box center [618, 67] width 9 height 9
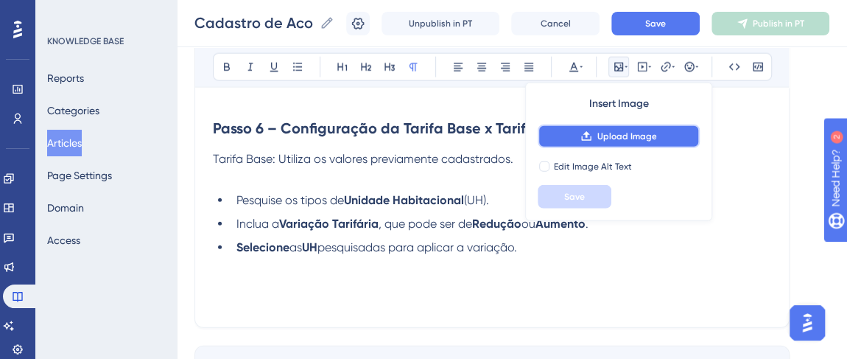
click at [615, 138] on span "Upload Image" at bounding box center [626, 136] width 60 height 12
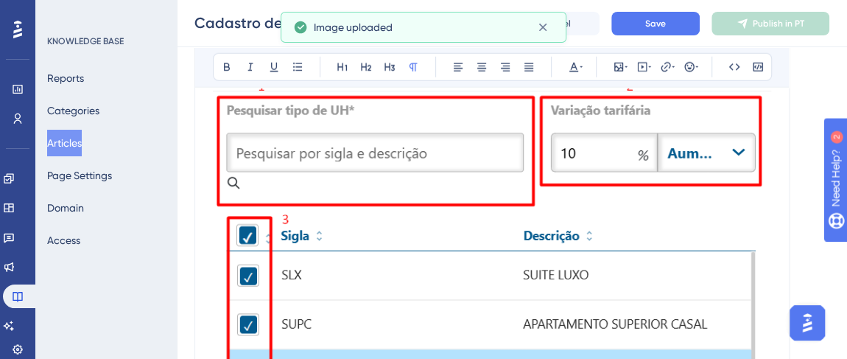
click at [526, 230] on img at bounding box center [492, 250] width 558 height 488
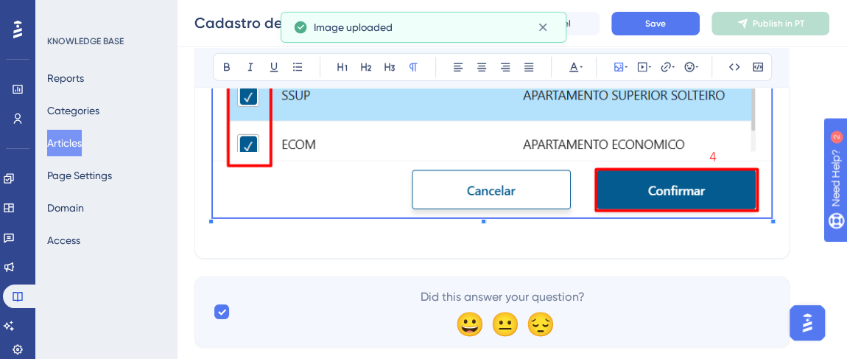
scroll to position [2384, 0]
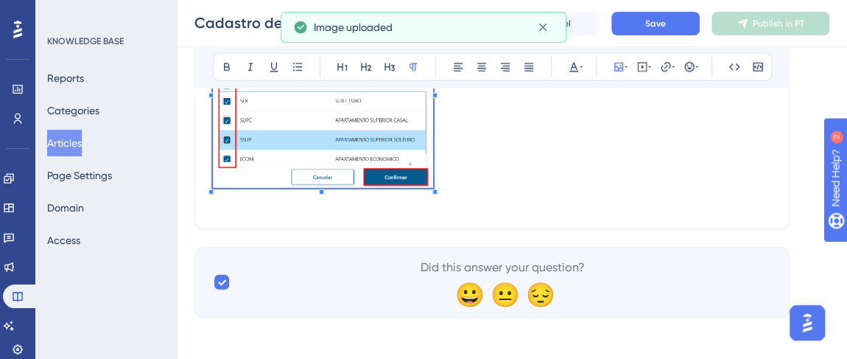
click at [431, 129] on p at bounding box center [492, 94] width 558 height 198
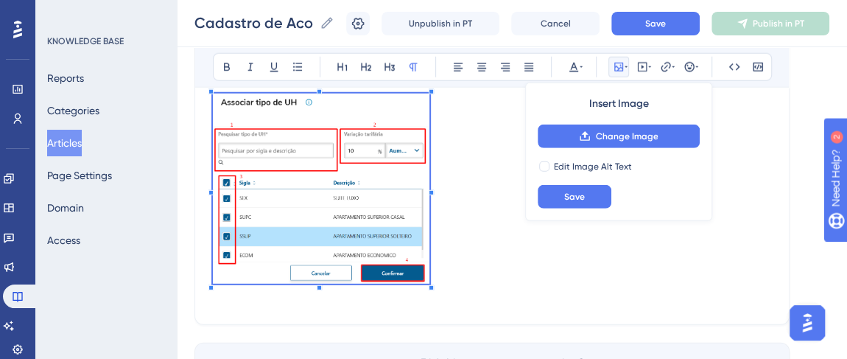
scroll to position [2019, 0]
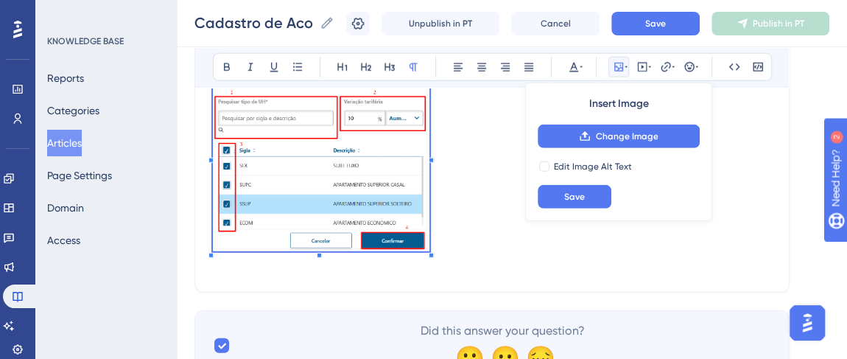
click at [448, 252] on p at bounding box center [492, 158] width 558 height 194
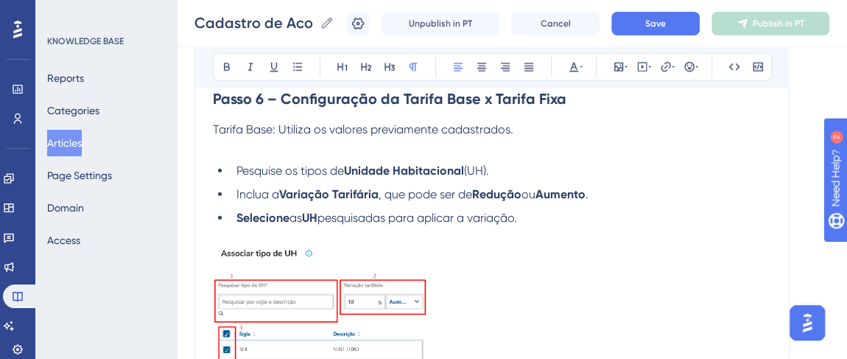
scroll to position [1751, 0]
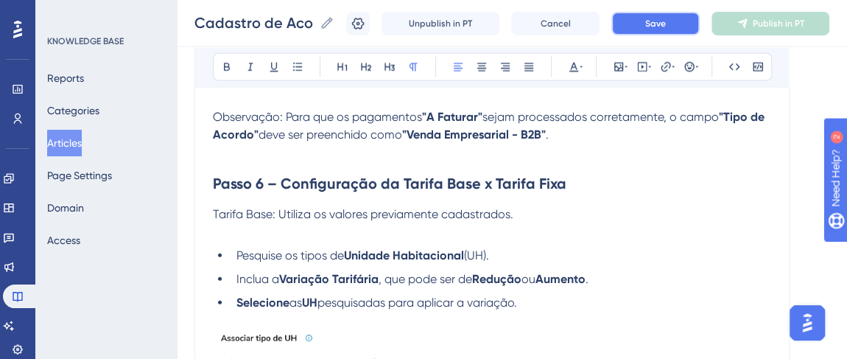
click at [652, 27] on button "Save" at bounding box center [655, 24] width 88 height 24
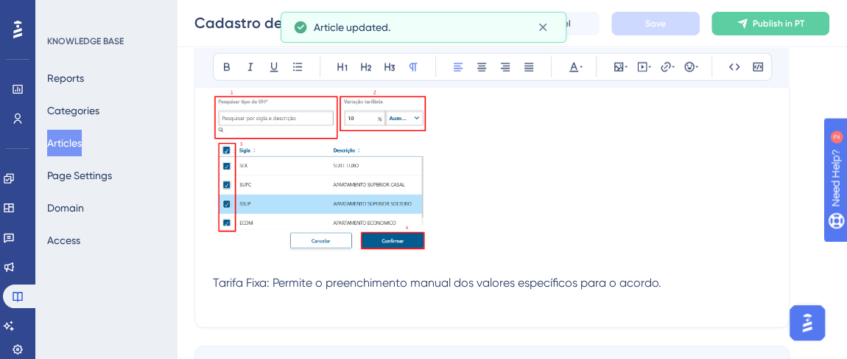
scroll to position [2085, 0]
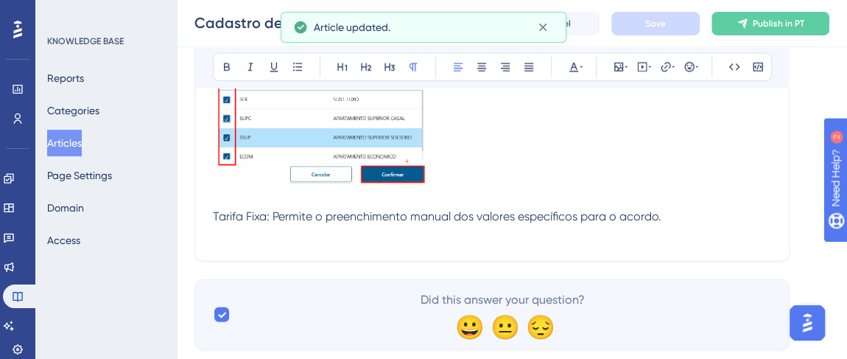
click at [681, 211] on p "Tarifa Fixa: Permite o preenchimento manual dos valores específicos para o acor…" at bounding box center [492, 217] width 558 height 18
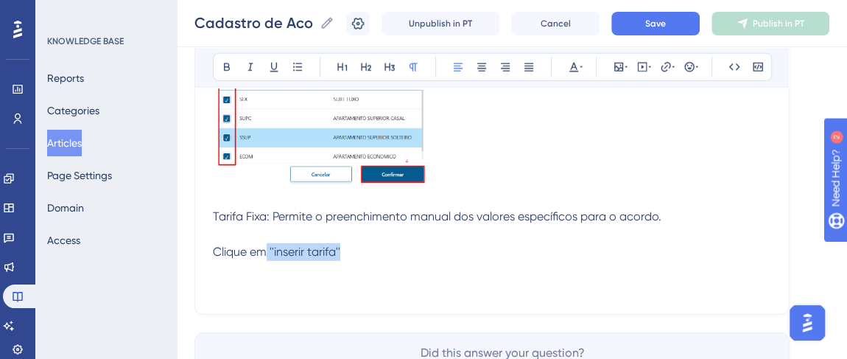
drag, startPoint x: 268, startPoint y: 245, endPoint x: 353, endPoint y: 255, distance: 85.2
click at [353, 255] on p "Clique em ''inserir tarifa''" at bounding box center [492, 252] width 558 height 18
click at [353, 244] on p "Clique em ''inserir tarifa''" at bounding box center [492, 252] width 558 height 18
drag, startPoint x: 343, startPoint y: 247, endPoint x: 270, endPoint y: 253, distance: 73.1
click at [270, 253] on p "Clique em ''inserir tarifa''" at bounding box center [492, 252] width 558 height 18
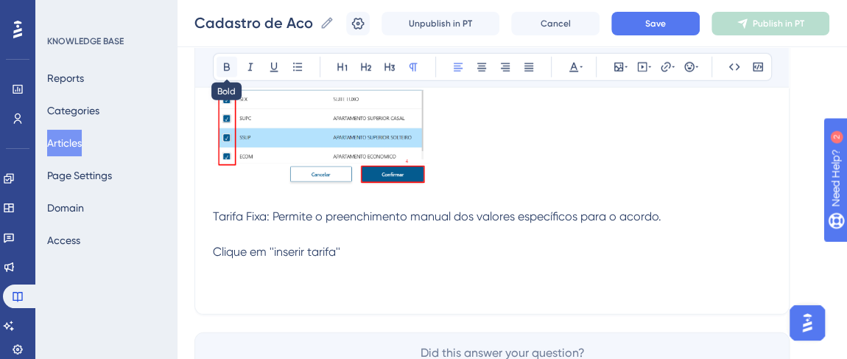
click at [228, 63] on icon at bounding box center [227, 67] width 12 height 12
click at [359, 261] on p at bounding box center [492, 270] width 558 height 18
click at [624, 68] on icon at bounding box center [625, 67] width 3 height 12
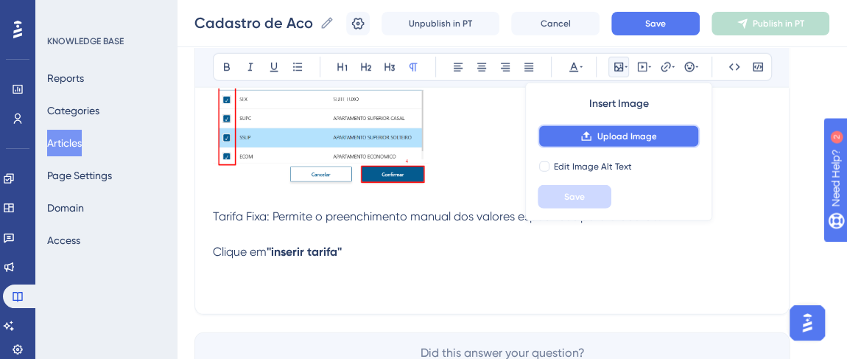
click at [596, 136] on span "Upload Image" at bounding box center [626, 136] width 60 height 12
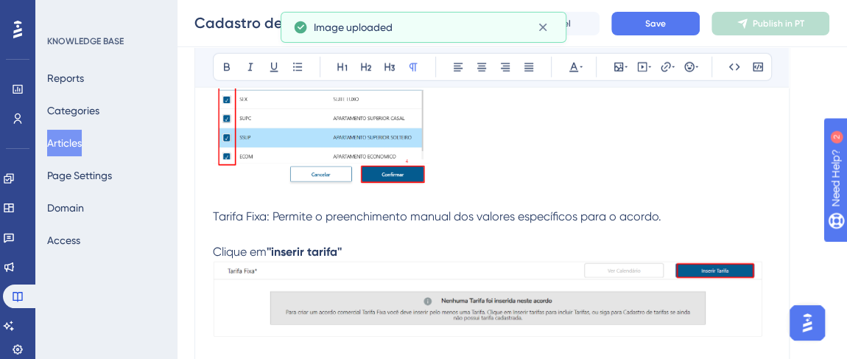
scroll to position [2219, 0]
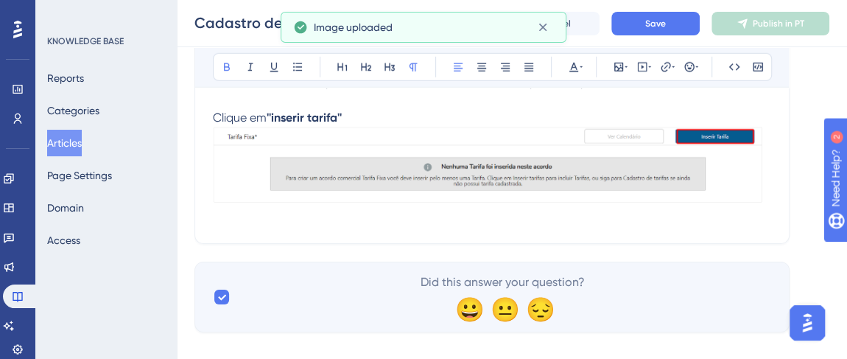
click at [377, 118] on p "Clique em ''inserir tarifa''" at bounding box center [492, 118] width 558 height 18
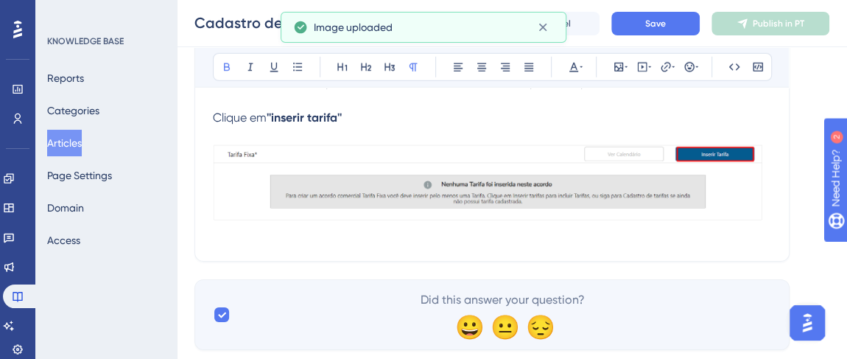
click at [377, 163] on img at bounding box center [492, 182] width 558 height 76
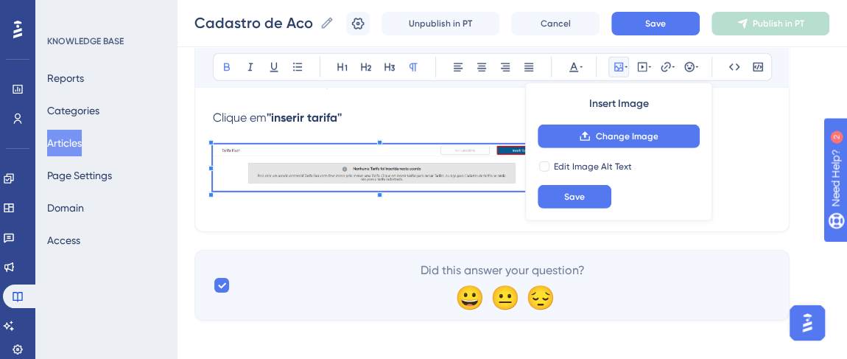
click at [489, 202] on p at bounding box center [492, 205] width 558 height 18
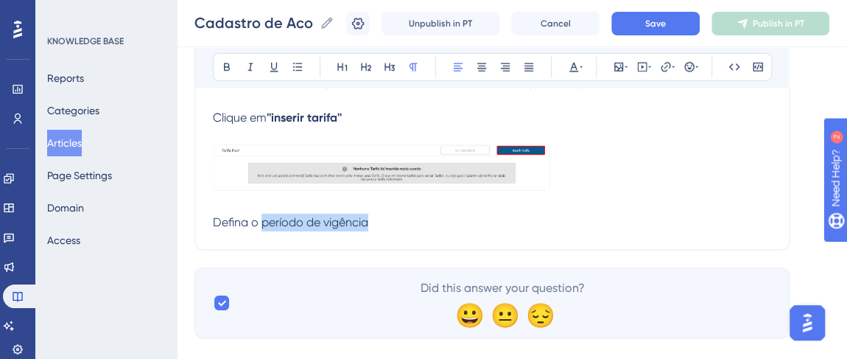
drag, startPoint x: 262, startPoint y: 221, endPoint x: 412, endPoint y: 229, distance: 149.7
click at [223, 65] on icon at bounding box center [227, 67] width 12 height 12
click at [396, 227] on p "Defina o período de vigência" at bounding box center [492, 222] width 558 height 18
click at [266, 219] on strong "período de vigência" at bounding box center [313, 222] width 110 height 14
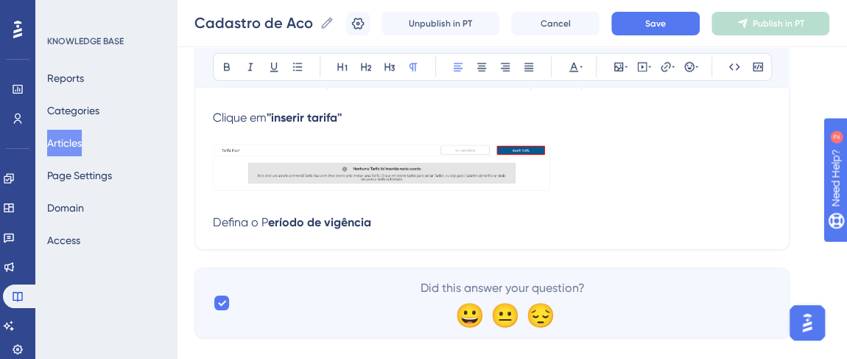
click at [328, 218] on strong "eríodo de vigência" at bounding box center [319, 222] width 103 height 14
drag, startPoint x: 260, startPoint y: 216, endPoint x: 270, endPoint y: 205, distance: 15.1
click at [268, 216] on p "Defina o P eríodo de Vigência" at bounding box center [492, 222] width 558 height 18
click at [226, 63] on icon at bounding box center [227, 67] width 12 height 12
click at [275, 117] on strong "''inserir tarifa''" at bounding box center [303, 117] width 75 height 14
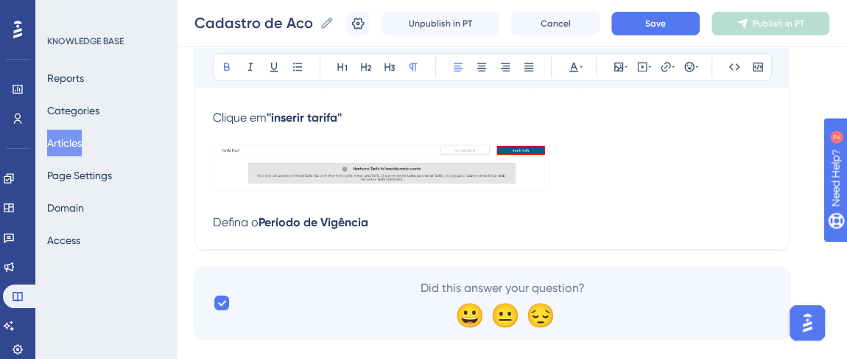
click at [275, 116] on strong "''inserir tarifa''" at bounding box center [303, 117] width 75 height 14
click at [314, 117] on strong "''Inserir tarifa''" at bounding box center [303, 117] width 75 height 14
click at [386, 218] on p "Defina o Período de Vigência" at bounding box center [492, 222] width 558 height 18
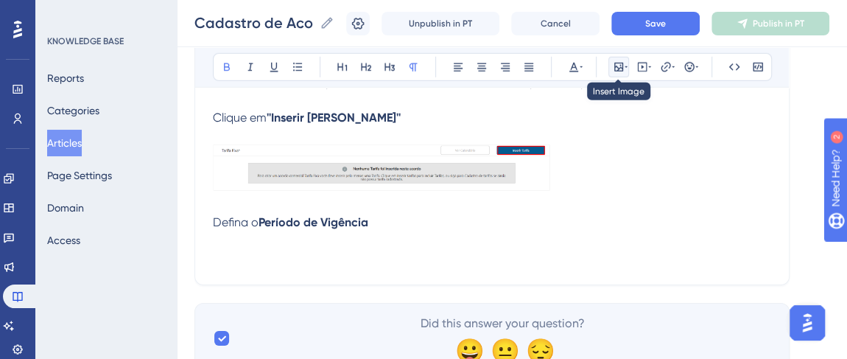
click at [615, 67] on icon at bounding box center [618, 67] width 12 height 12
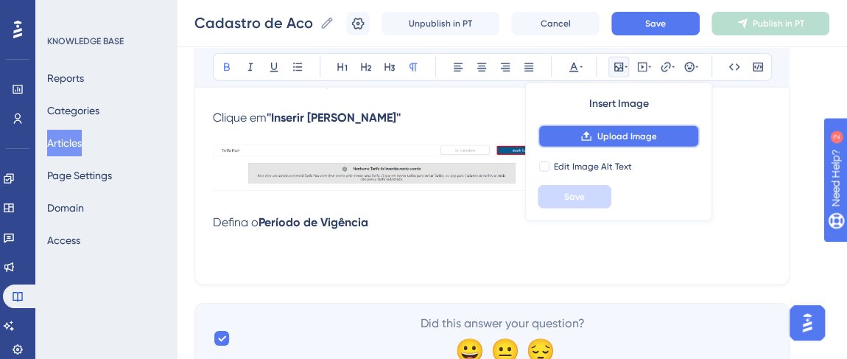
click at [603, 133] on span "Upload Image" at bounding box center [626, 136] width 60 height 12
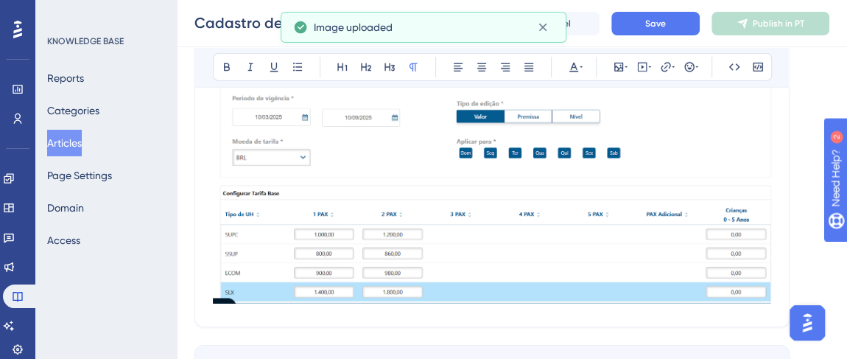
scroll to position [2420, 0]
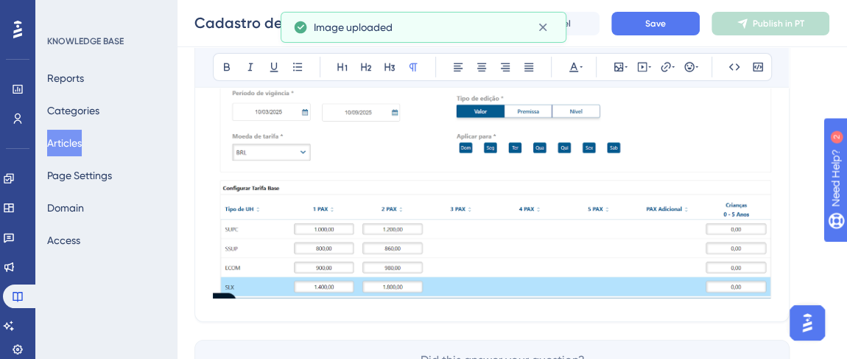
drag, startPoint x: 542, startPoint y: 168, endPoint x: 594, endPoint y: 188, distance: 56.2
click at [542, 167] on img at bounding box center [492, 173] width 558 height 251
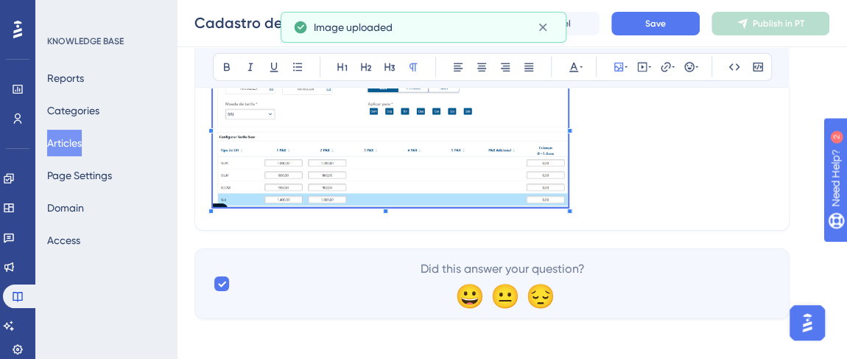
click at [567, 208] on div at bounding box center [569, 210] width 5 height 5
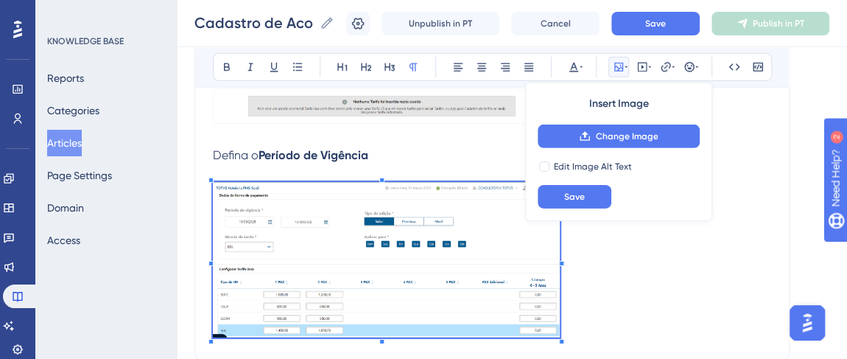
click at [672, 286] on p at bounding box center [492, 262] width 558 height 161
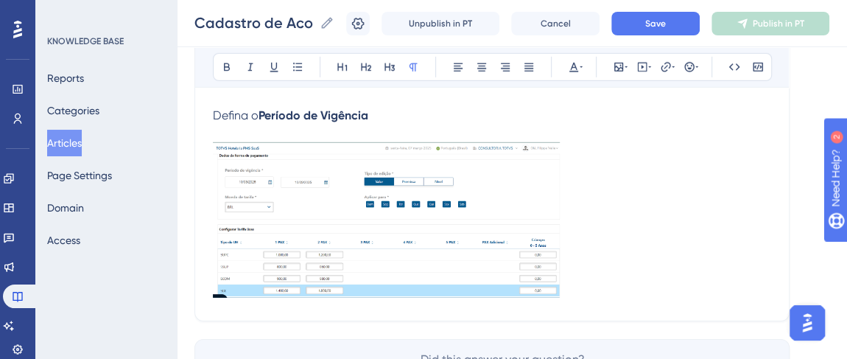
scroll to position [2353, 0]
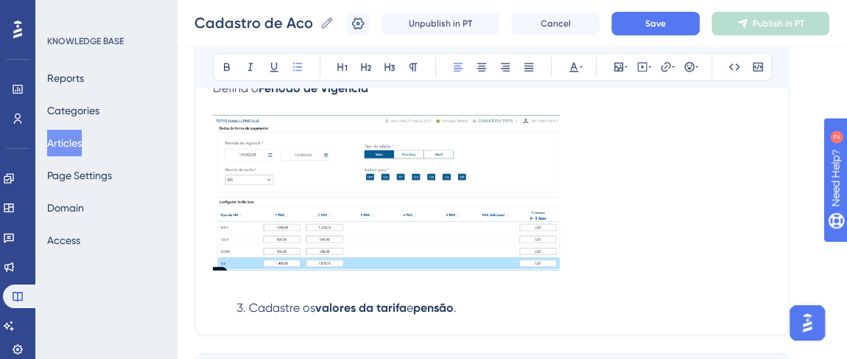
click at [249, 305] on span "Cadastre os" at bounding box center [282, 307] width 66 height 14
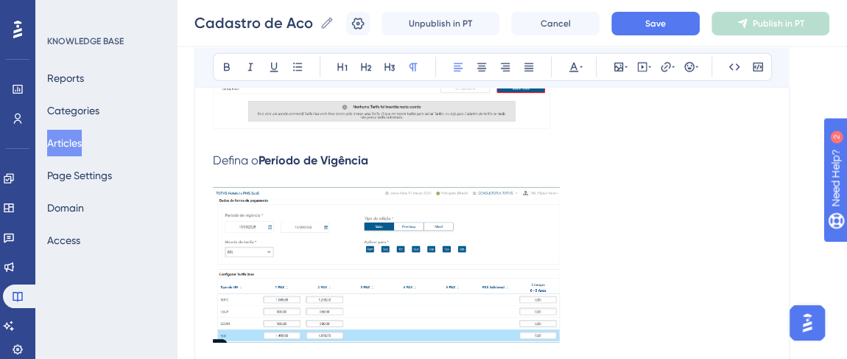
scroll to position [2420, 0]
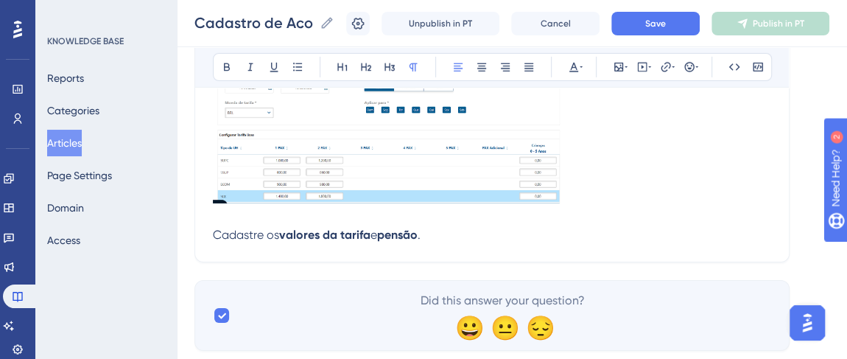
click at [459, 236] on p "Cadastre os valores da tarifa e pensão ." at bounding box center [492, 235] width 558 height 18
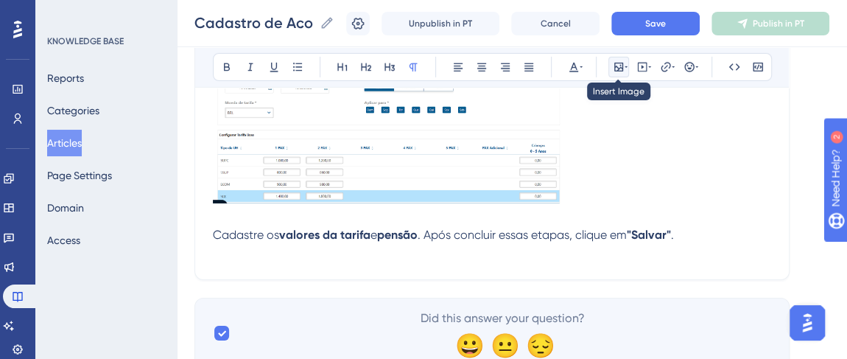
click at [613, 73] on button at bounding box center [618, 67] width 21 height 21
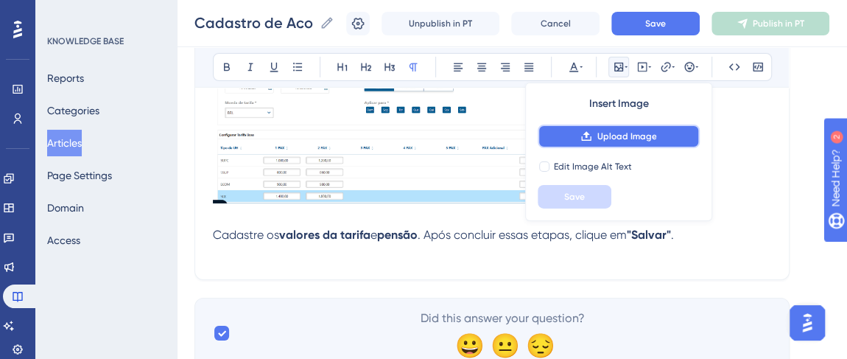
click at [610, 134] on span "Upload Image" at bounding box center [626, 136] width 60 height 12
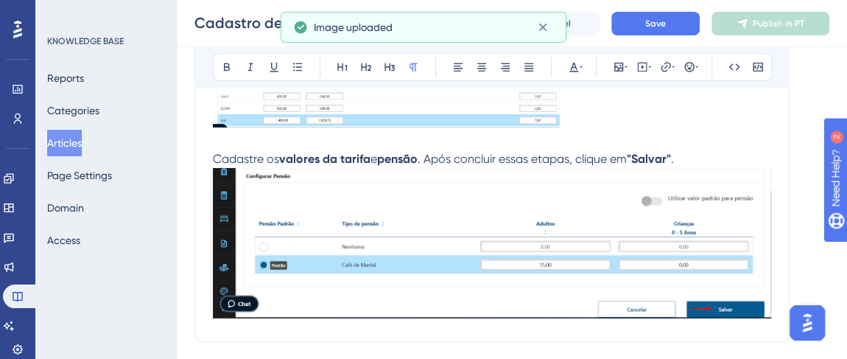
scroll to position [2554, 0]
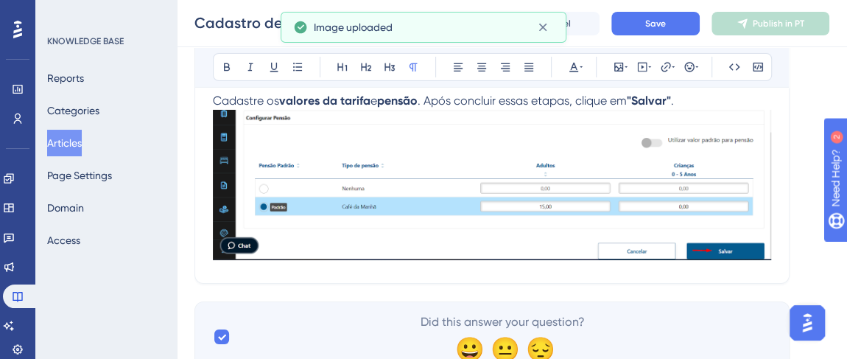
click at [640, 191] on img at bounding box center [492, 185] width 558 height 150
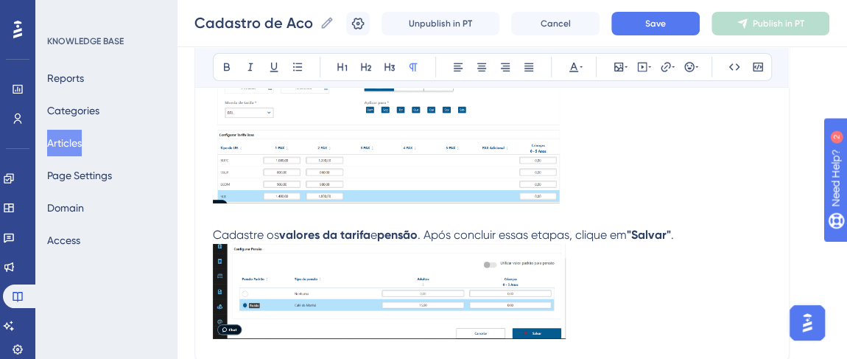
click at [708, 244] on p at bounding box center [492, 294] width 558 height 100
click at [704, 235] on p "Cadastre os valores da tarifa e pensão . Após concluir essas etapas, clique em …" at bounding box center [492, 235] width 558 height 18
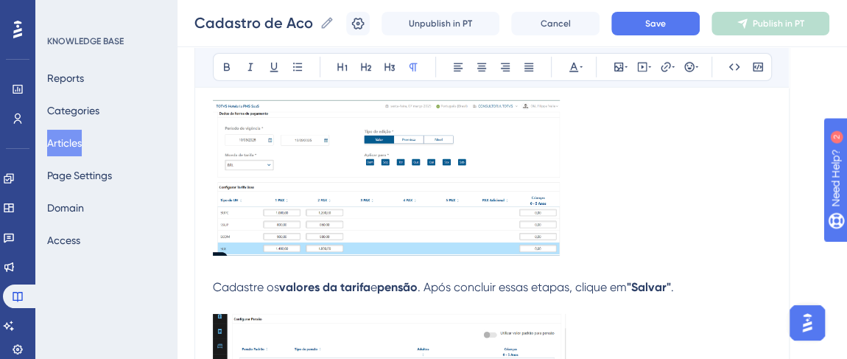
scroll to position [2487, 0]
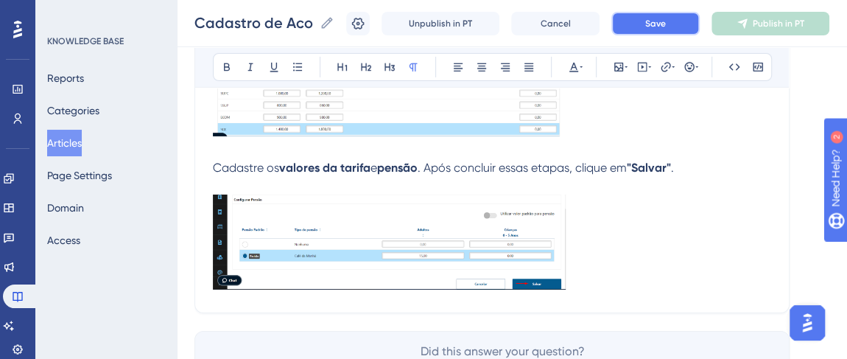
click at [650, 29] on button "Save" at bounding box center [655, 24] width 88 height 24
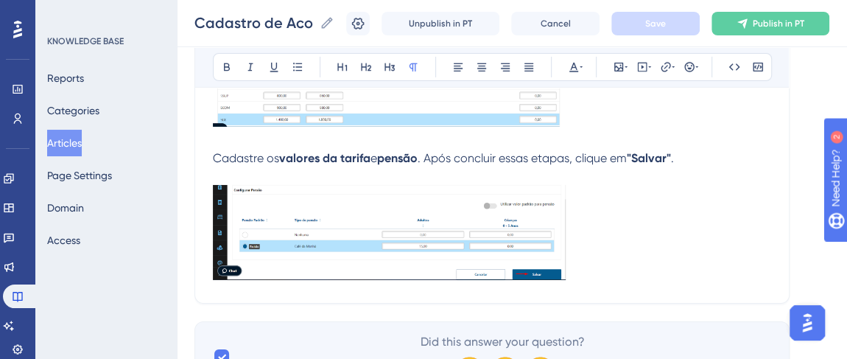
scroll to position [2575, 0]
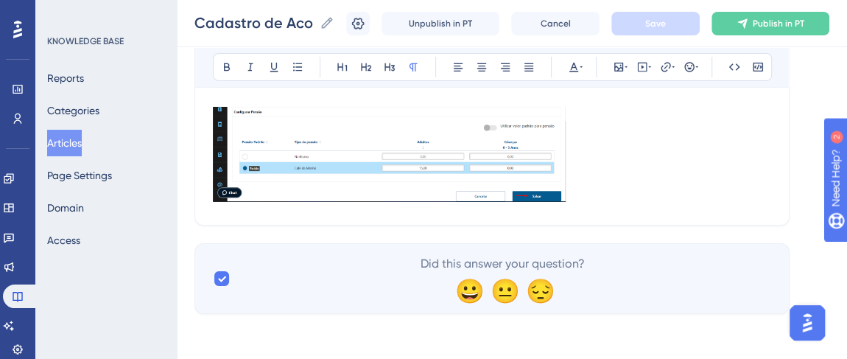
click at [582, 197] on p at bounding box center [492, 157] width 558 height 100
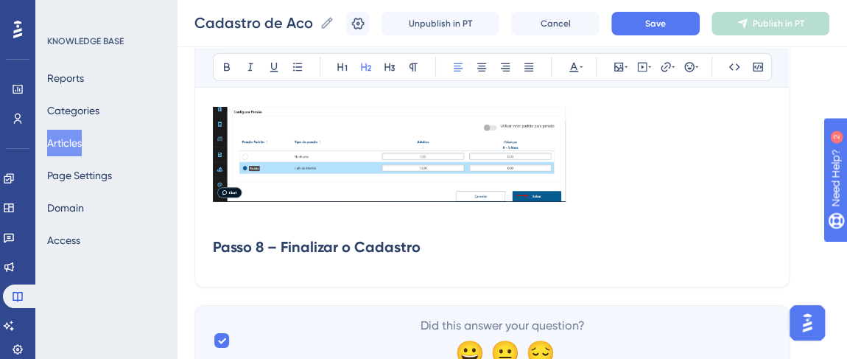
click at [259, 241] on strong "Passo 8 – Finalizar o Cadastro" at bounding box center [317, 247] width 208 height 18
click at [424, 244] on h2 "Passo 7 – Finalizar o Cadastro" at bounding box center [492, 247] width 558 height 44
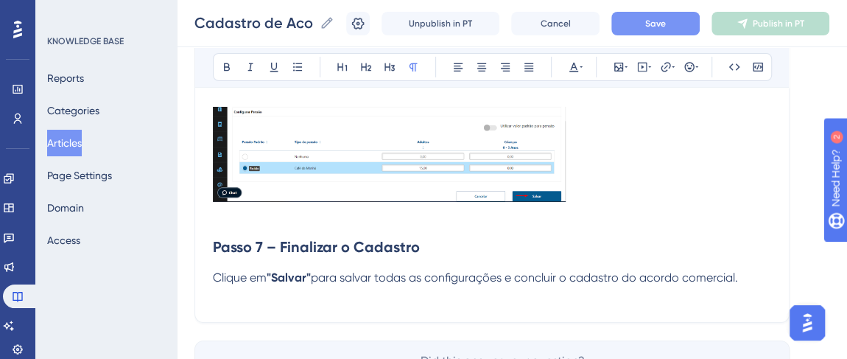
click at [676, 33] on button "Save" at bounding box center [655, 24] width 88 height 24
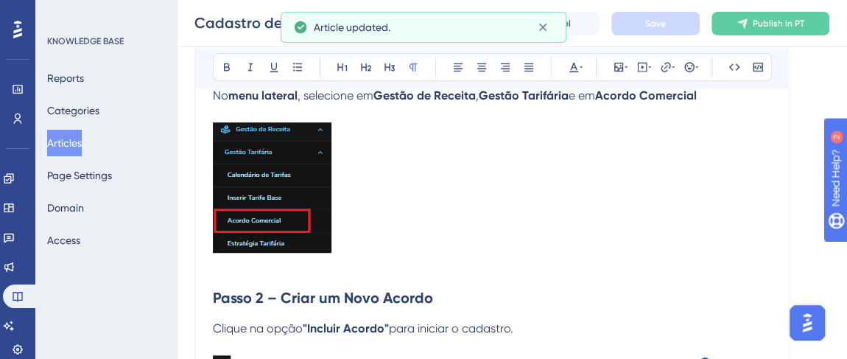
scroll to position [367, 0]
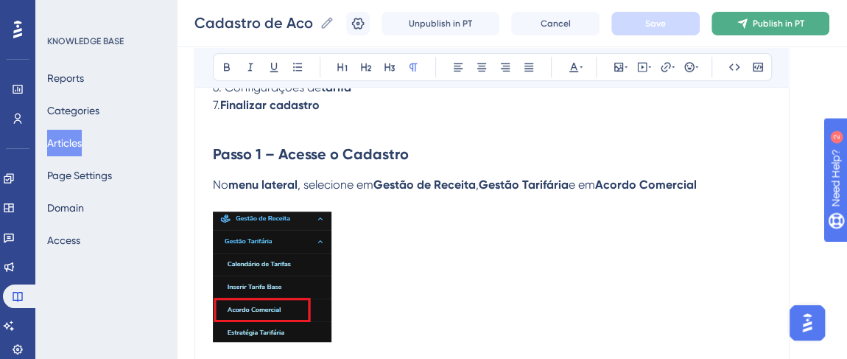
click at [775, 23] on span "Publish in PT" at bounding box center [778, 24] width 52 height 12
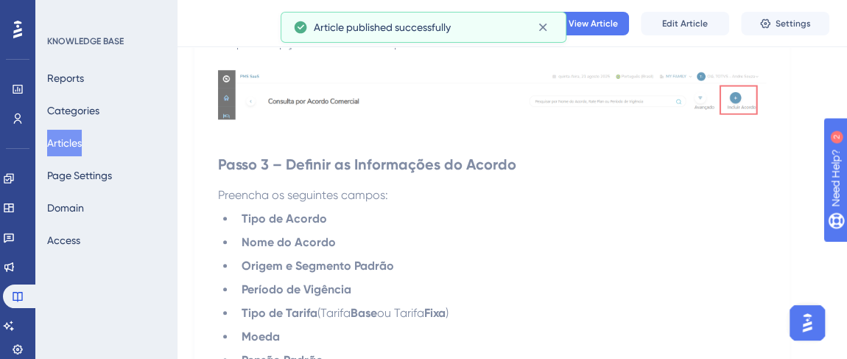
scroll to position [835, 0]
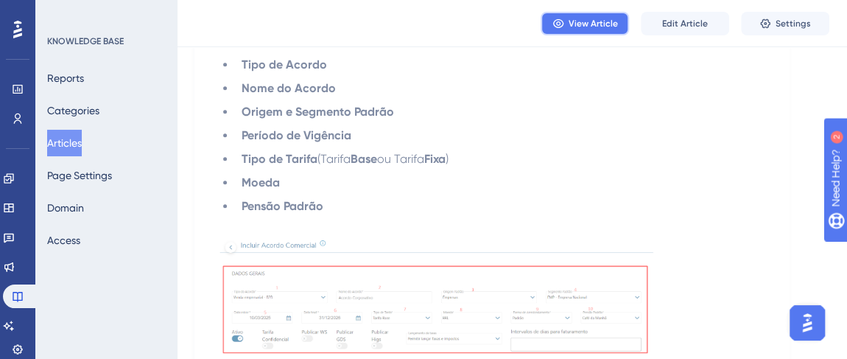
click at [598, 16] on button "View Article" at bounding box center [584, 24] width 88 height 24
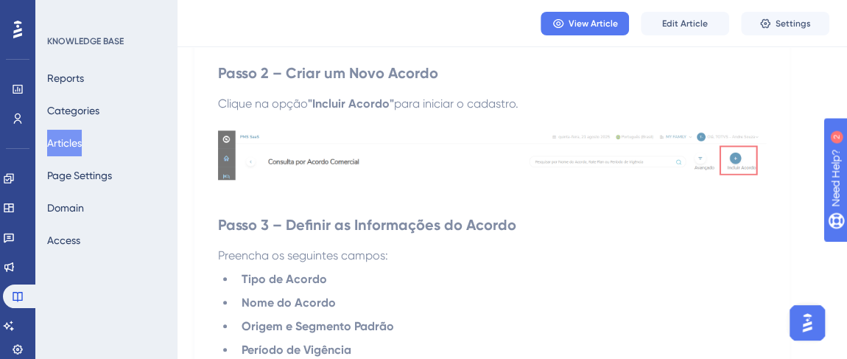
scroll to position [500, 0]
